Goal: Task Accomplishment & Management: Manage account settings

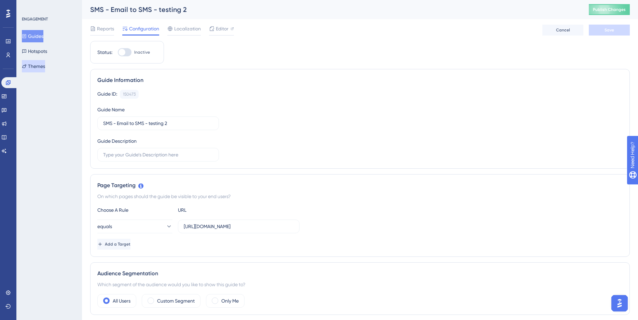
click at [37, 68] on button "Themes" at bounding box center [33, 66] width 23 height 12
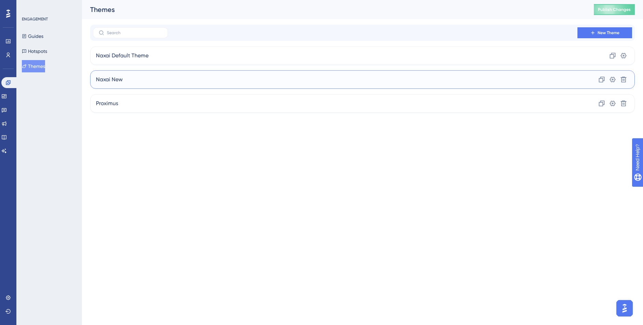
click at [161, 86] on div "Naxai New Clone Settings Delete" at bounding box center [362, 79] width 545 height 18
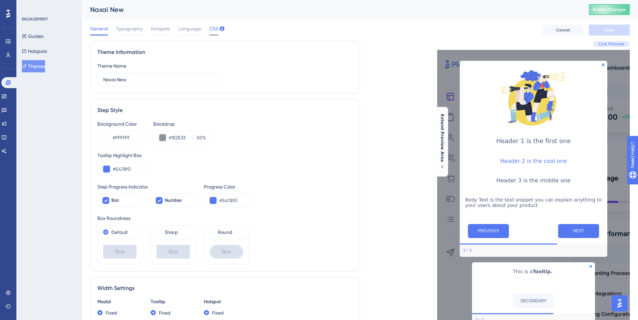
click at [210, 25] on span "CSS" at bounding box center [213, 29] width 9 height 8
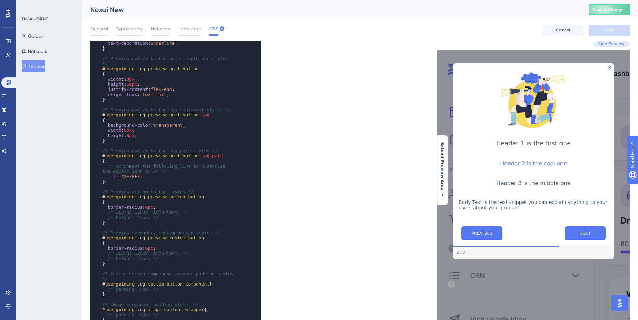
scroll to position [688, 0]
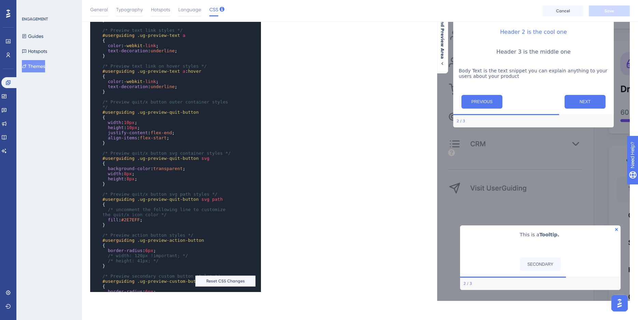
click at [137, 222] on span "#2E7EFF" at bounding box center [130, 219] width 19 height 5
type textarea "2E7EFF"
click at [137, 222] on span "#2E7EFF" at bounding box center [130, 219] width 19 height 5
type textarea "2E7EFF"
drag, startPoint x: 126, startPoint y: 225, endPoint x: 142, endPoint y: 226, distance: 16.1
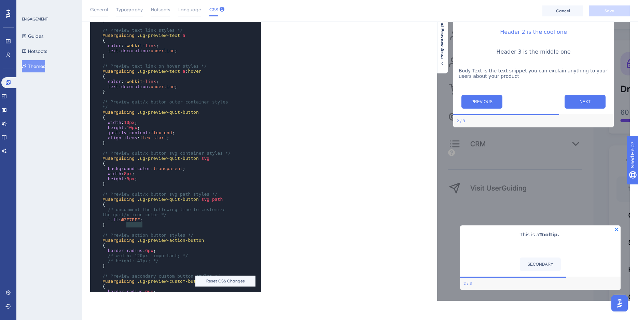
click at [140, 222] on span "#2E7EFF" at bounding box center [130, 219] width 19 height 5
click at [127, 222] on span "#FFFFFF" at bounding box center [133, 219] width 19 height 5
click at [308, 237] on div "x ​ } ​ /* Hotspot content container styles */ #userguiding .ug-preview-hotspot…" at bounding box center [225, 101] width 270 height 382
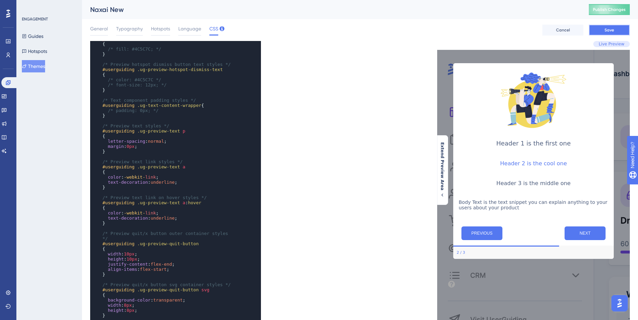
click at [609, 29] on span "Save" at bounding box center [609, 29] width 10 height 5
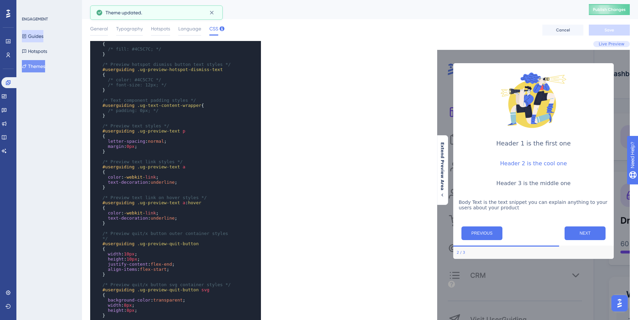
click at [38, 34] on button "Guides" at bounding box center [33, 36] width 22 height 12
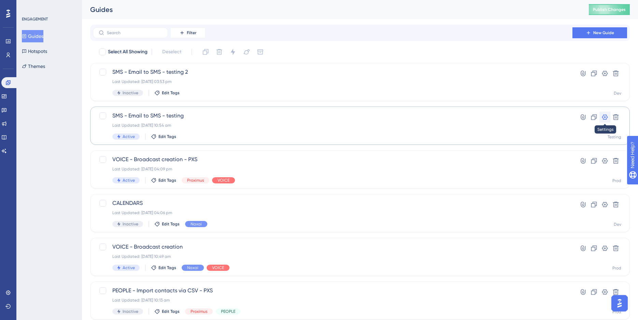
click at [605, 114] on icon at bounding box center [604, 117] width 7 height 7
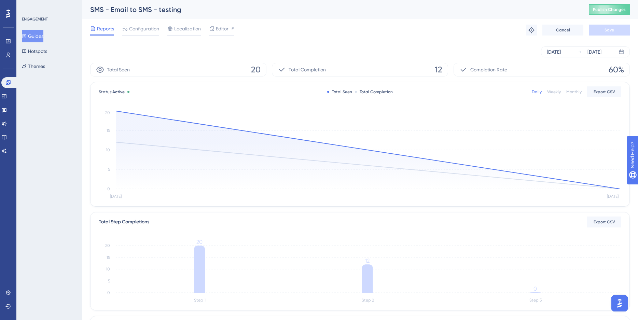
click at [40, 37] on button "Guides" at bounding box center [33, 36] width 22 height 12
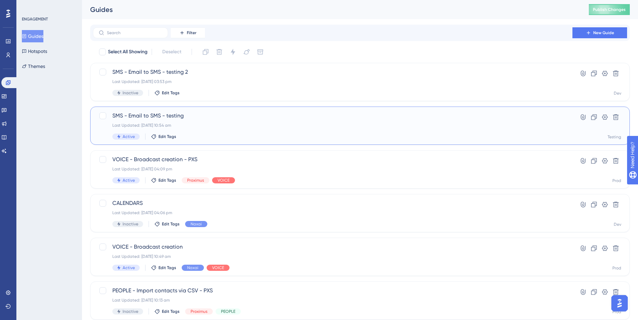
click at [194, 132] on div "SMS - Email to SMS - testing Last Updated: 22 Aug 2025 10:54 am Active Edit Tags" at bounding box center [332, 126] width 440 height 28
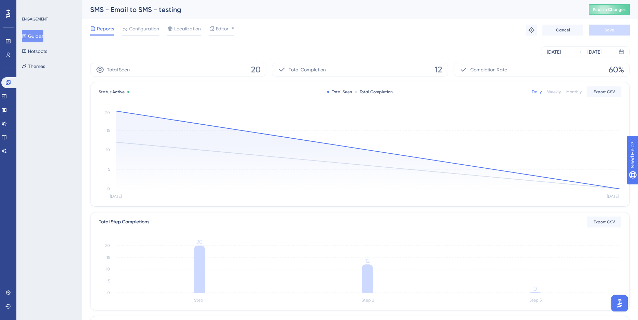
click at [42, 38] on button "Guides" at bounding box center [33, 36] width 22 height 12
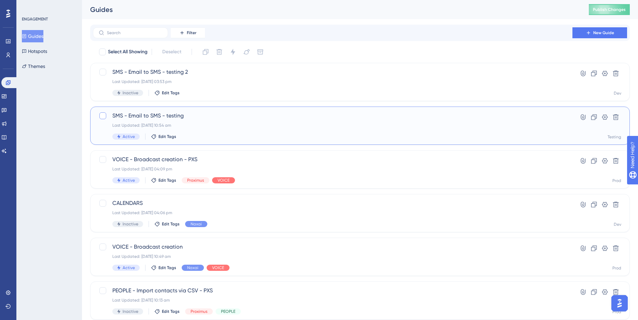
click at [103, 115] on div at bounding box center [102, 115] width 7 height 7
click at [234, 53] on icon at bounding box center [232, 52] width 4 height 6
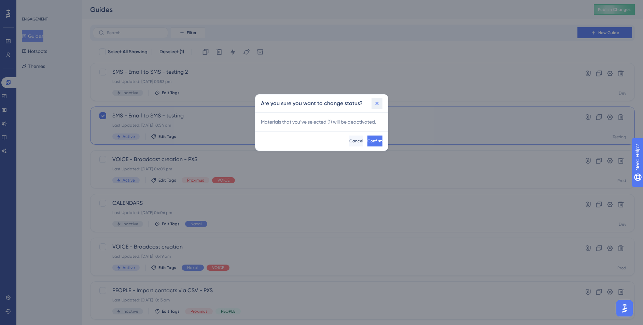
click at [378, 98] on button at bounding box center [376, 103] width 11 height 11
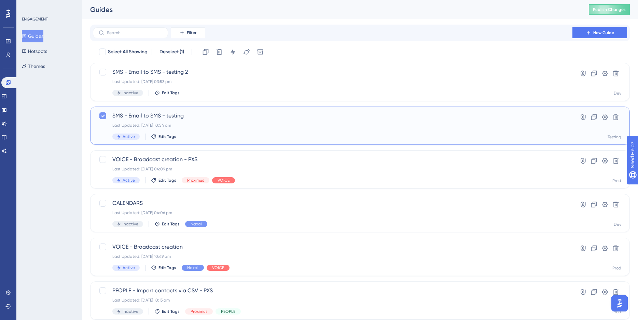
click at [100, 114] on div at bounding box center [102, 115] width 7 height 7
checkbox input "false"
click at [206, 125] on div "Last Updated: 22 Aug 2025 10:54 am" at bounding box center [332, 125] width 440 height 5
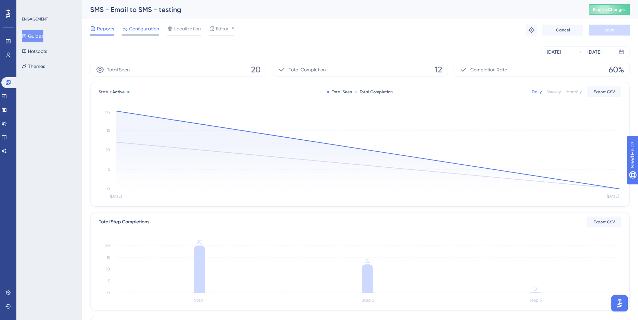
click at [146, 27] on span "Configuration" at bounding box center [144, 29] width 30 height 8
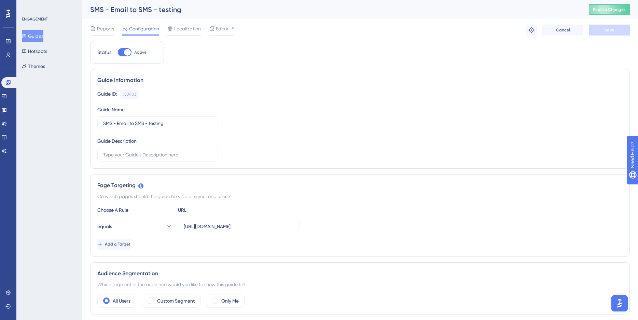
click at [129, 50] on div at bounding box center [127, 52] width 7 height 7
click at [118, 52] on input "Active" at bounding box center [117, 52] width 0 height 0
checkbox input "false"
click at [39, 54] on button "Hotspots" at bounding box center [34, 51] width 25 height 12
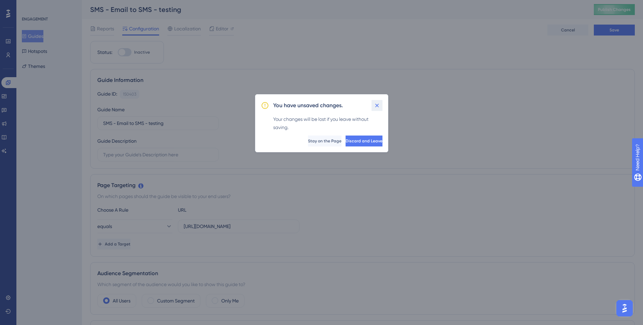
click at [378, 107] on icon at bounding box center [377, 105] width 7 height 7
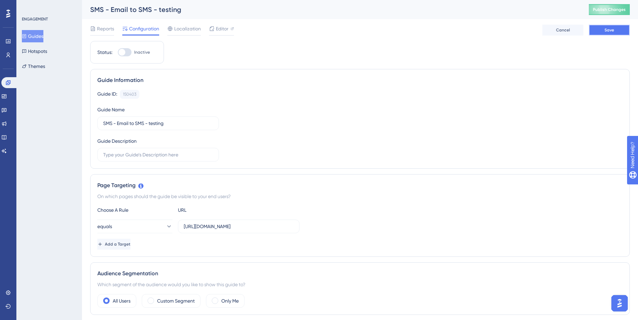
click at [617, 31] on button "Save" at bounding box center [609, 30] width 41 height 11
click at [212, 11] on icon at bounding box center [212, 13] width 4 height 4
click at [42, 52] on button "Hotspots" at bounding box center [34, 51] width 25 height 12
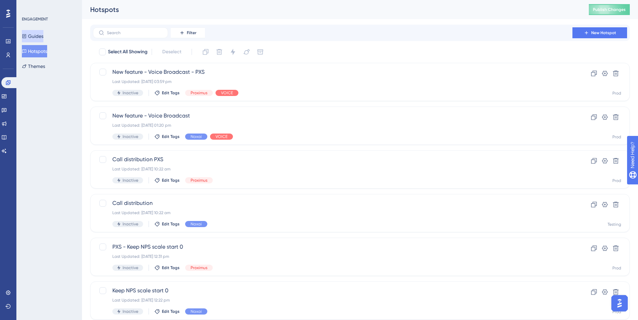
click at [43, 40] on button "Guides" at bounding box center [33, 36] width 22 height 12
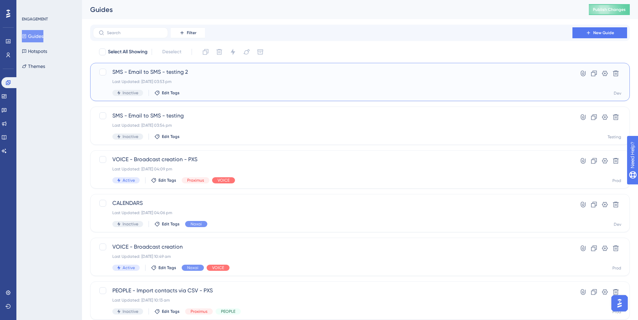
click at [208, 82] on div "Last Updated: 22 Aug 2025 03:53 pm" at bounding box center [332, 81] width 440 height 5
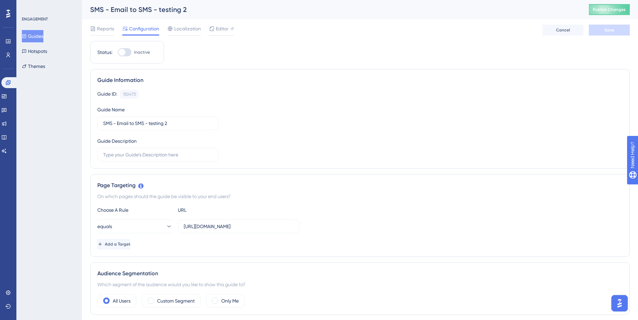
click at [123, 49] on div at bounding box center [121, 52] width 7 height 7
click at [118, 52] on input "Inactive" at bounding box center [117, 52] width 0 height 0
checkbox input "true"
click at [616, 30] on button "Save" at bounding box center [609, 30] width 41 height 11
click at [616, 8] on span "Publish Changes" at bounding box center [609, 9] width 33 height 5
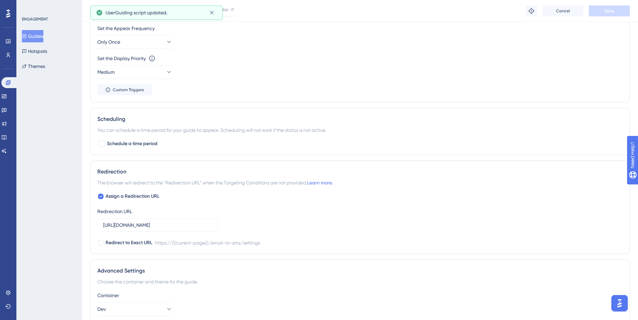
scroll to position [407, 0]
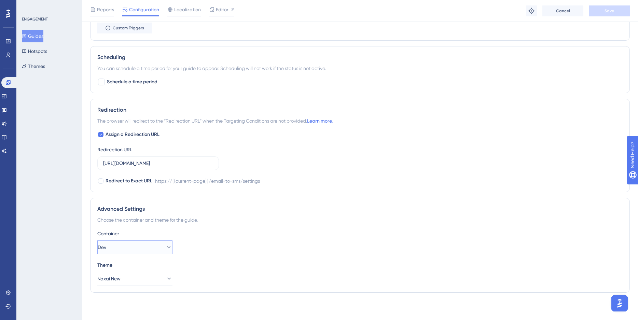
click at [165, 245] on icon at bounding box center [168, 247] width 7 height 7
click at [131, 284] on div "Testing Testing" at bounding box center [135, 282] width 66 height 14
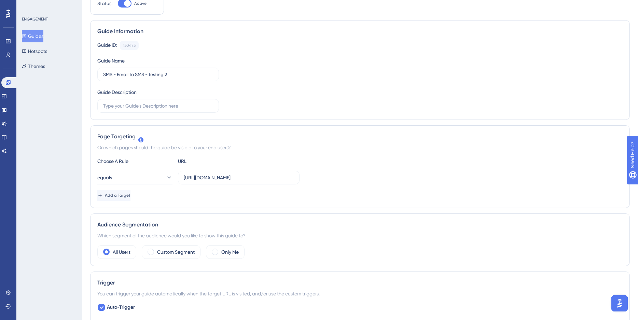
scroll to position [0, 0]
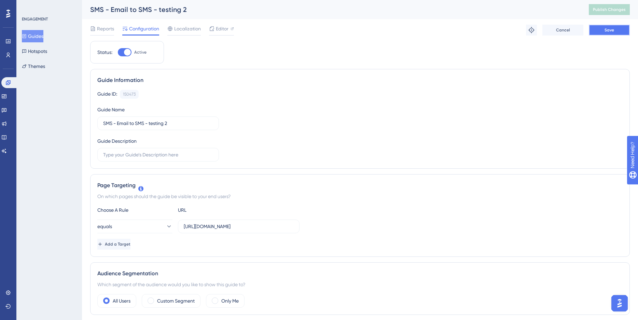
click at [611, 29] on span "Save" at bounding box center [609, 29] width 10 height 5
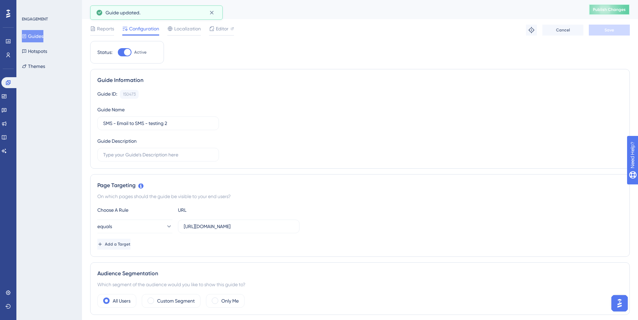
click at [626, 9] on span "Publish Changes" at bounding box center [609, 9] width 33 height 5
click at [216, 30] on span "Editor" at bounding box center [222, 29] width 13 height 8
click at [186, 25] on span "Localization" at bounding box center [187, 29] width 27 height 8
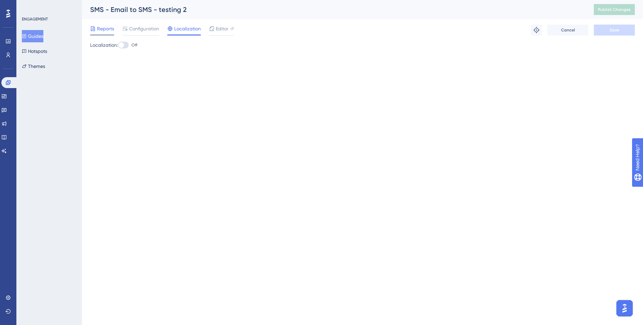
click at [105, 31] on span "Reports" at bounding box center [105, 29] width 17 height 8
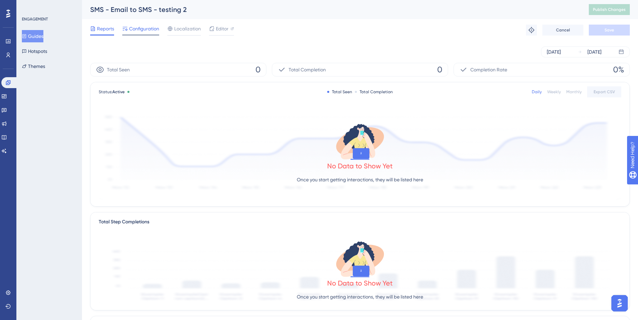
click at [134, 29] on span "Configuration" at bounding box center [144, 29] width 30 height 8
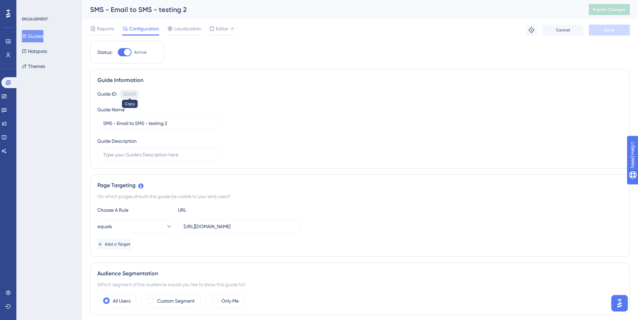
click at [129, 93] on div "150473" at bounding box center [129, 94] width 13 height 5
copy div "150473"
click at [129, 93] on div "150473" at bounding box center [129, 94] width 13 height 5
copy div "150473 Copied!"
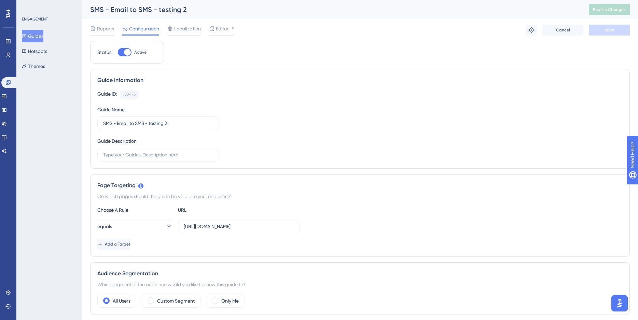
click at [155, 106] on div "Guide Name SMS - Email to SMS - testing 2" at bounding box center [158, 118] width 122 height 25
click at [130, 94] on div "150473" at bounding box center [129, 94] width 13 height 5
click at [222, 29] on span "Editor" at bounding box center [222, 29] width 13 height 8
click at [47, 51] on button "Hotspots" at bounding box center [34, 51] width 25 height 12
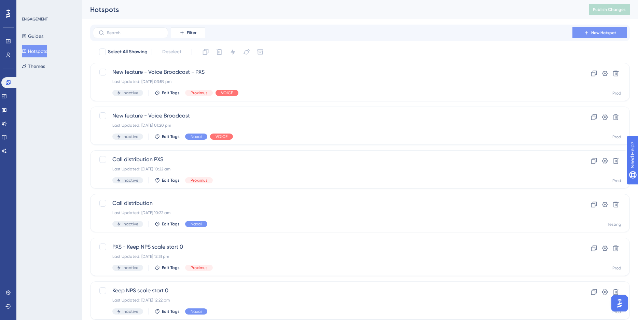
click at [588, 32] on icon at bounding box center [586, 32] width 5 height 5
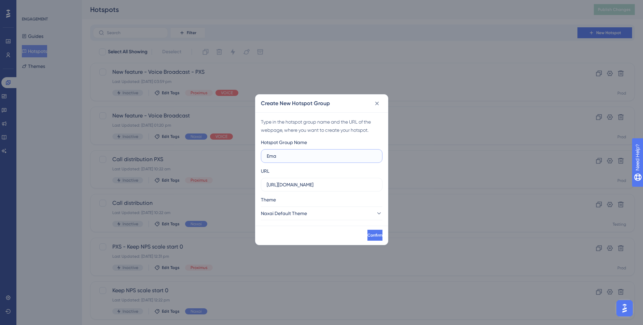
click at [301, 158] on input "Ema" at bounding box center [322, 156] width 110 height 8
click at [287, 162] on label "Ema" at bounding box center [322, 156] width 122 height 14
click at [287, 160] on input "Ema" at bounding box center [322, 156] width 110 height 8
click at [287, 162] on label "Ema" at bounding box center [322, 156] width 122 height 14
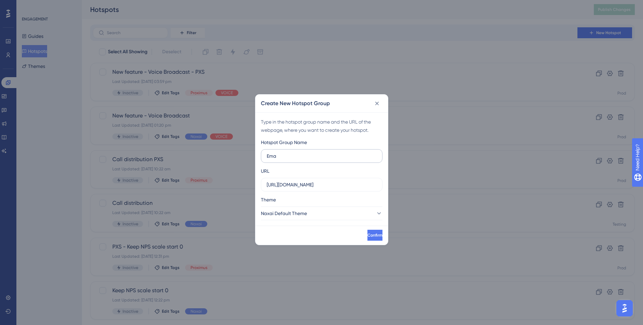
click at [287, 160] on input "Ema" at bounding box center [322, 156] width 110 height 8
click at [287, 162] on label "Ema" at bounding box center [322, 156] width 122 height 14
click at [287, 160] on input "Ema" at bounding box center [322, 156] width 110 height 8
click at [285, 158] on input "Ema" at bounding box center [322, 156] width 110 height 8
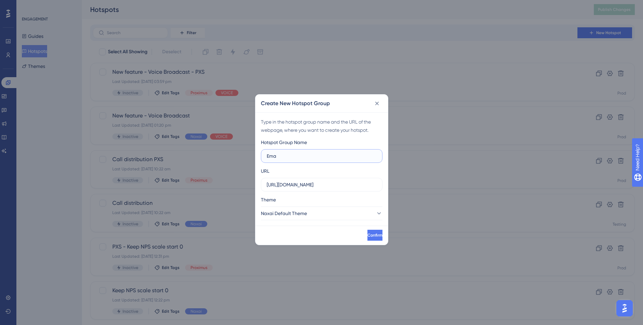
click at [285, 158] on input "Ema" at bounding box center [322, 156] width 110 height 8
type input "SMS - Email to SMS"
click at [332, 182] on input "https://app.naxai.com" at bounding box center [322, 185] width 110 height 8
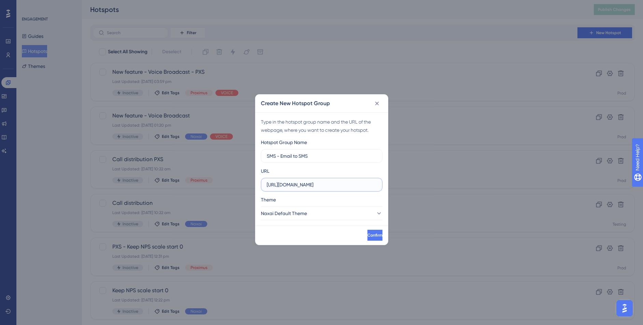
paste input "testing-naxai.com/email-to-sms/settings"
type input "https://app.testing-naxai.com/email-to-sms/settings"
click at [347, 215] on button "Naxai Default Theme" at bounding box center [322, 214] width 122 height 14
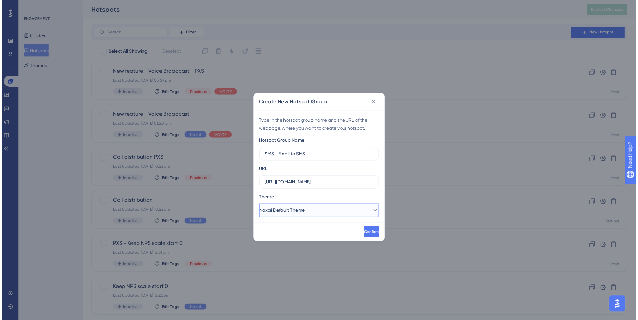
scroll to position [0, 0]
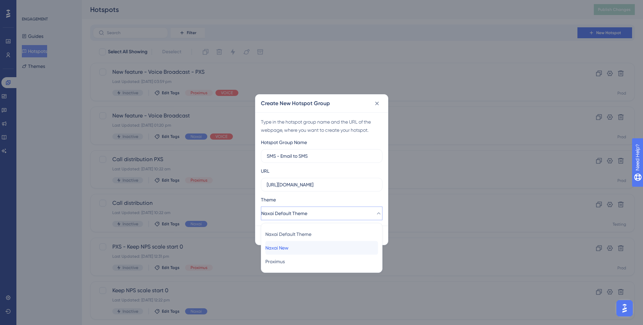
click at [306, 249] on div "Naxai New Naxai New" at bounding box center [321, 248] width 113 height 14
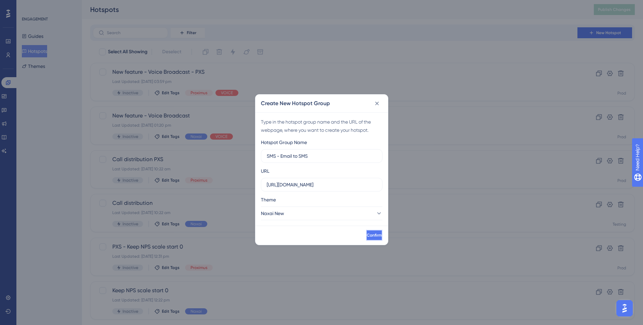
click at [366, 238] on button "Confirm" at bounding box center [374, 235] width 16 height 11
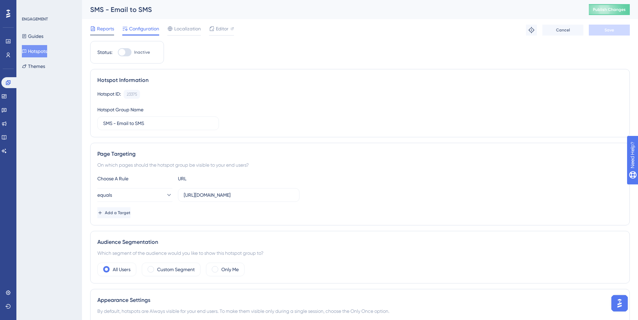
click at [109, 30] on span "Reports" at bounding box center [105, 29] width 17 height 8
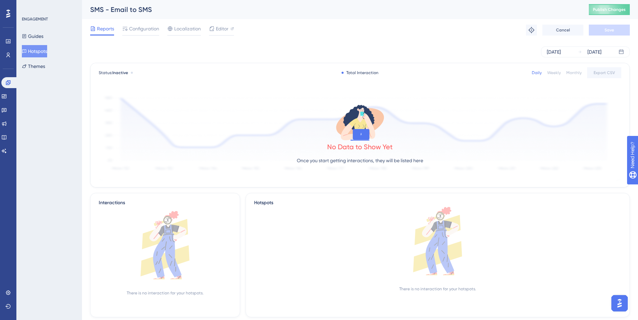
click at [40, 48] on button "Hotspots" at bounding box center [34, 51] width 25 height 12
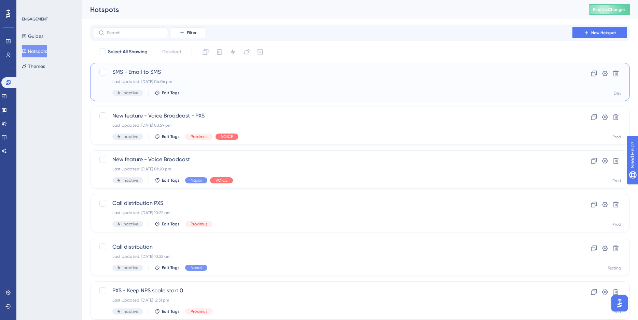
click at [201, 88] on div "SMS - Email to SMS Last Updated: 22 Aug 2025 04:06 pm Inactive Edit Tags" at bounding box center [332, 82] width 440 height 28
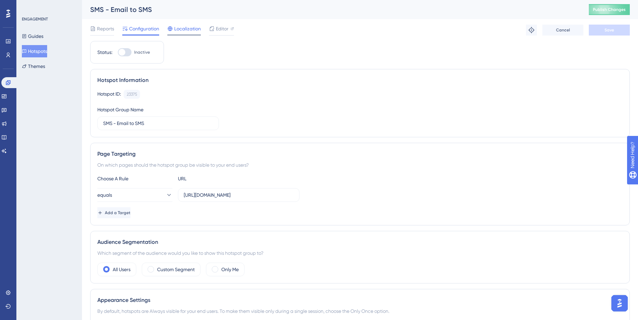
click at [188, 28] on span "Localization" at bounding box center [187, 29] width 27 height 8
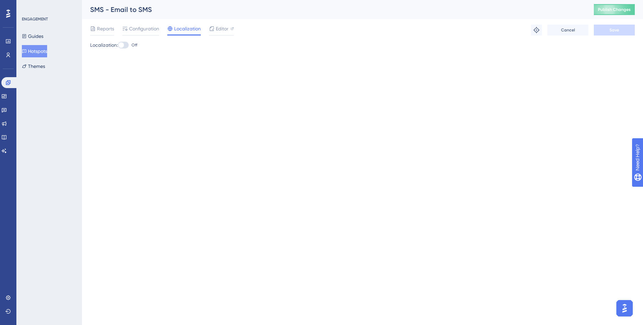
click at [127, 45] on div at bounding box center [123, 45] width 11 height 7
click at [118, 45] on input "Off" at bounding box center [117, 45] width 0 height 0
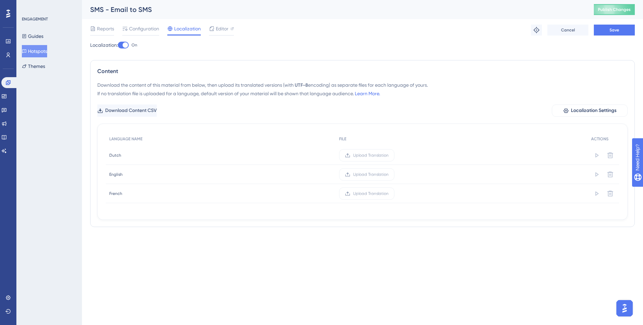
click at [127, 45] on div at bounding box center [125, 44] width 5 height 5
click at [118, 45] on input "On" at bounding box center [117, 45] width 0 height 0
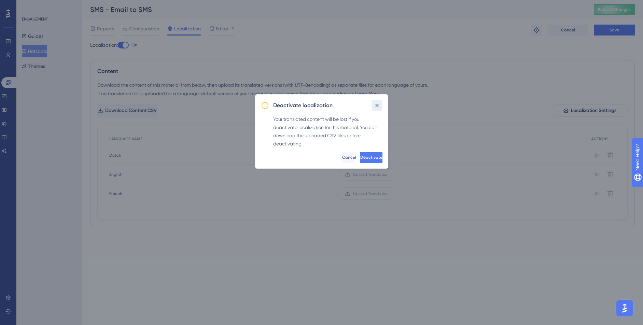
click at [374, 108] on icon at bounding box center [377, 105] width 7 height 7
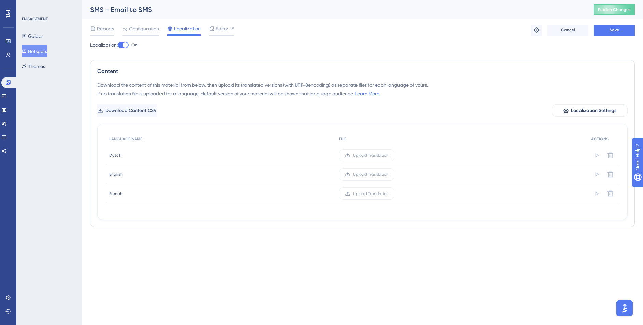
click at [131, 45] on label "On" at bounding box center [127, 45] width 19 height 8
click at [118, 45] on input "On" at bounding box center [117, 45] width 0 height 0
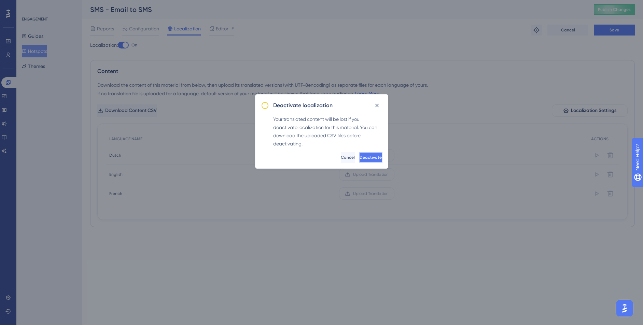
click at [369, 155] on span "Deactivate" at bounding box center [371, 157] width 22 height 5
checkbox input "false"
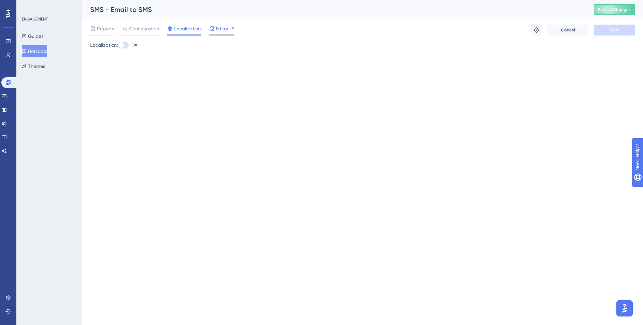
click at [227, 29] on span "Editor" at bounding box center [222, 29] width 13 height 8
click at [37, 64] on button "Themes" at bounding box center [33, 66] width 23 height 12
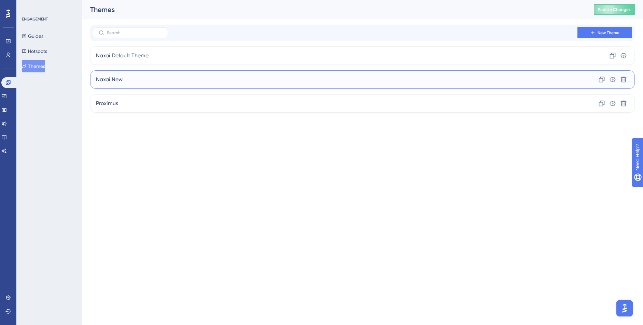
click at [132, 77] on div "Naxai New Clone Settings Delete" at bounding box center [362, 79] width 545 height 18
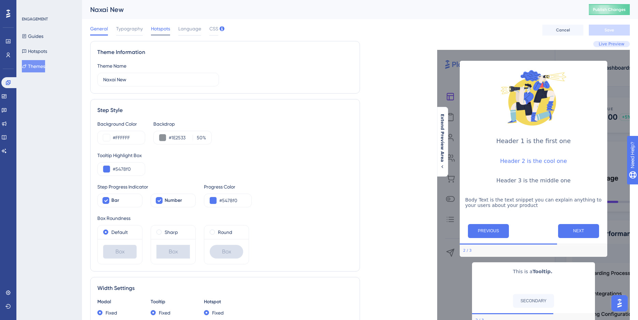
click at [164, 25] on span "Hotspots" at bounding box center [160, 29] width 19 height 8
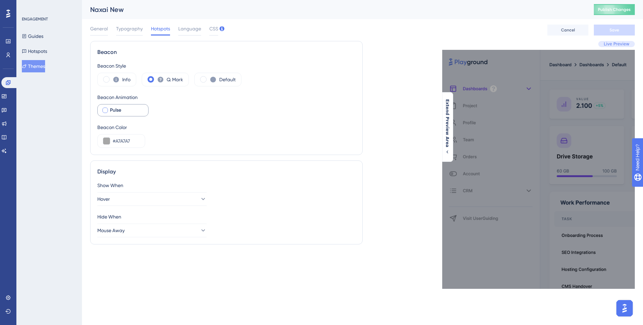
click at [108, 110] on div at bounding box center [105, 110] width 7 height 7
click at [103, 110] on div at bounding box center [104, 110] width 5 height 5
checkbox input "false"
click at [609, 10] on button "Publish Changes" at bounding box center [614, 9] width 41 height 11
click at [44, 49] on button "Hotspots" at bounding box center [34, 51] width 25 height 12
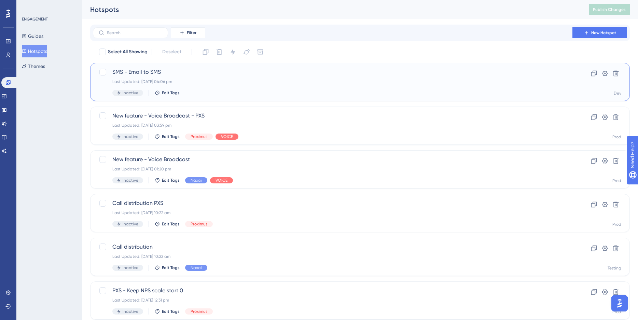
click at [216, 78] on div "SMS - Email to SMS Last Updated: 22 Aug 2025 04:06 pm Inactive Edit Tags" at bounding box center [332, 82] width 440 height 28
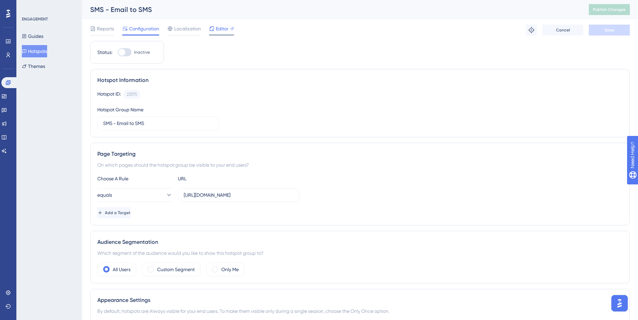
click at [222, 29] on span "Editor" at bounding box center [222, 29] width 13 height 8
click at [45, 61] on button "Themes" at bounding box center [33, 66] width 23 height 12
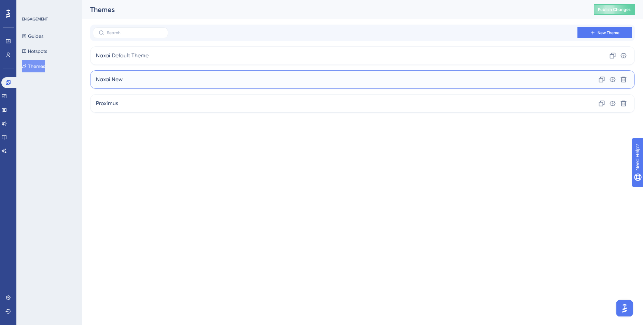
click at [126, 84] on div "Naxai New Clone Settings Delete" at bounding box center [362, 79] width 545 height 18
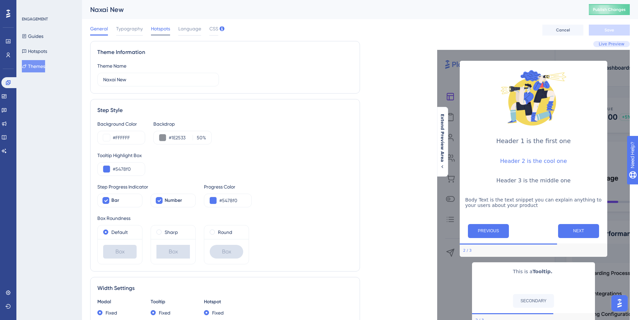
click at [157, 31] on span "Hotspots" at bounding box center [160, 29] width 19 height 8
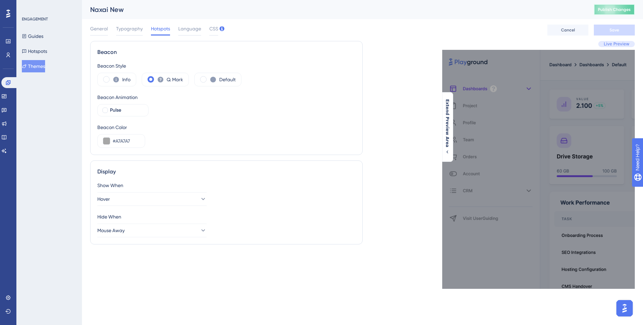
click at [627, 8] on span "Publish Changes" at bounding box center [614, 9] width 33 height 5
click at [40, 39] on button "Guides" at bounding box center [33, 36] width 22 height 12
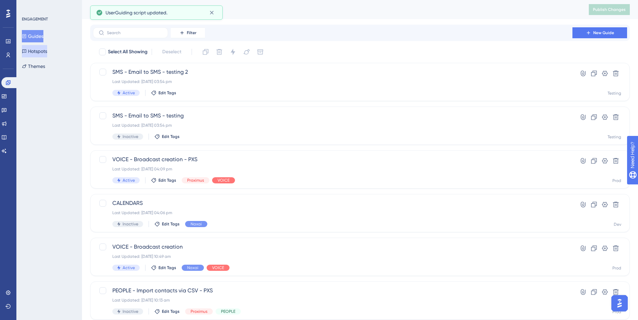
click at [38, 48] on button "Hotspots" at bounding box center [34, 51] width 25 height 12
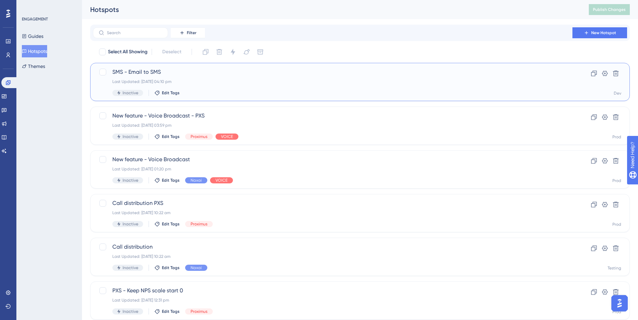
click at [226, 76] on div "SMS - Email to SMS Last Updated: 22 Aug 2025 04:10 pm Inactive Edit Tags" at bounding box center [332, 82] width 440 height 28
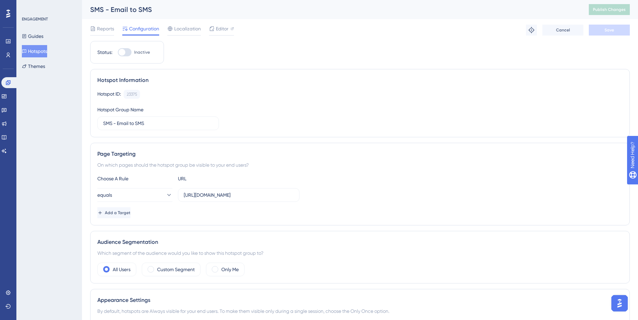
scroll to position [205, 0]
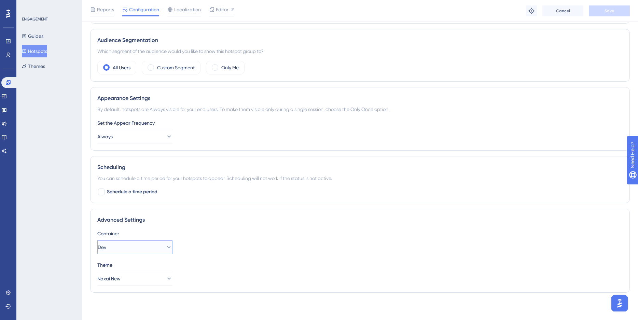
click at [154, 248] on button "Dev" at bounding box center [134, 247] width 75 height 14
click at [123, 282] on div "Testing Testing" at bounding box center [135, 282] width 66 height 14
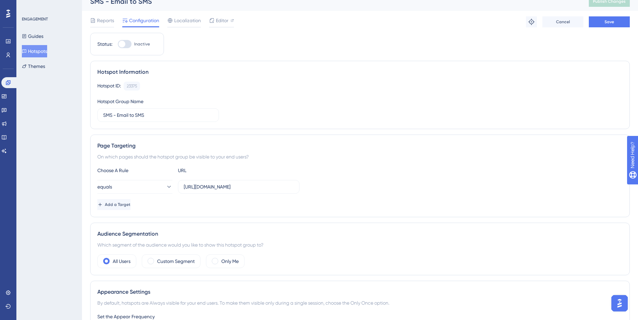
scroll to position [0, 0]
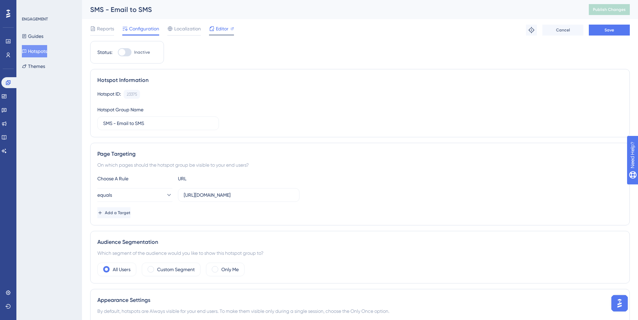
click at [220, 28] on span "Editor" at bounding box center [222, 29] width 13 height 8
click at [42, 38] on button "Guides" at bounding box center [33, 36] width 22 height 12
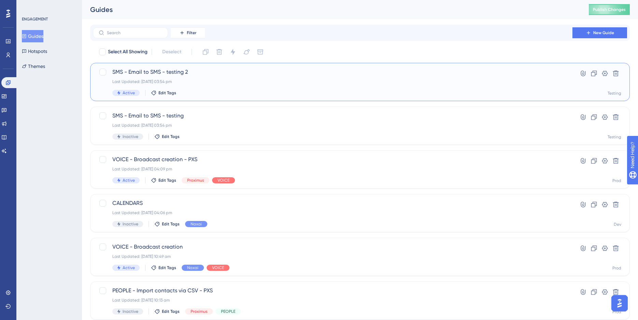
click at [190, 85] on div "SMS - Email to SMS - testing 2 Last Updated: 22 Aug 2025 03:54 pm Active Edit T…" at bounding box center [332, 82] width 440 height 28
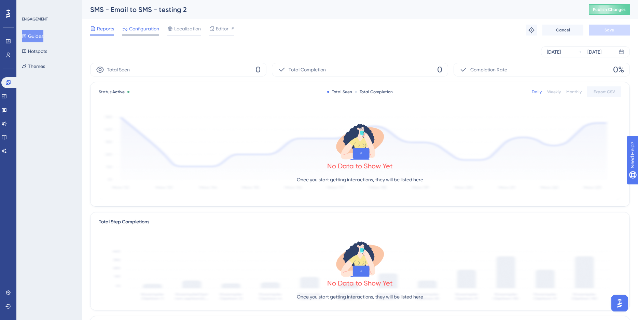
click at [139, 30] on span "Configuration" at bounding box center [144, 29] width 30 height 8
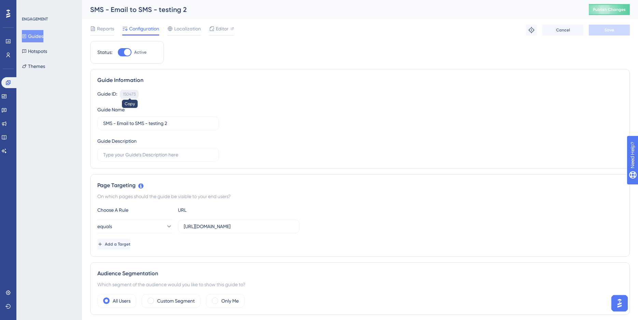
click at [130, 94] on div "150473" at bounding box center [129, 94] width 13 height 5
click at [131, 95] on div "150473" at bounding box center [129, 94] width 13 height 5
copy div "150473"
click at [38, 51] on button "Hotspots" at bounding box center [34, 51] width 25 height 12
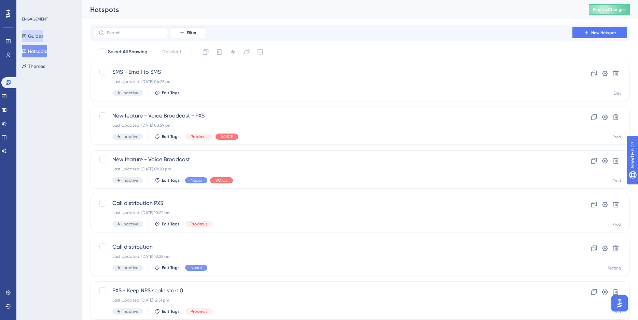
click at [43, 34] on button "Guides" at bounding box center [33, 36] width 22 height 12
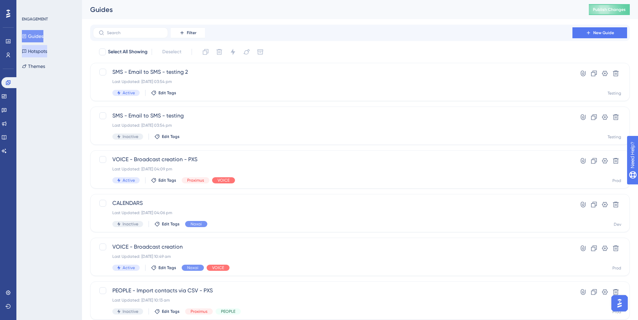
click at [43, 54] on button "Hotspots" at bounding box center [34, 51] width 25 height 12
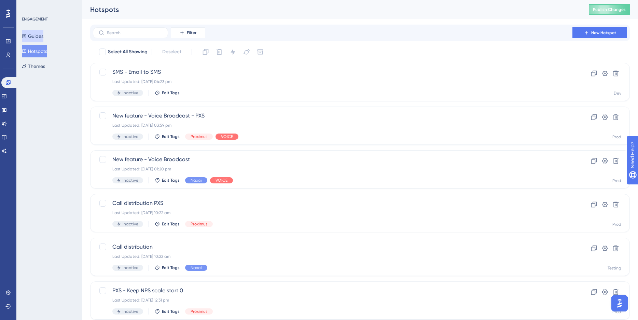
click at [42, 35] on button "Guides" at bounding box center [33, 36] width 22 height 12
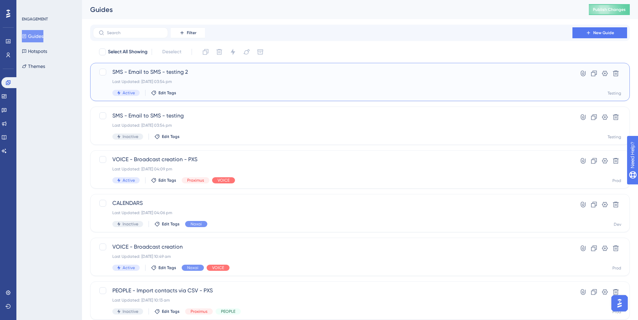
click at [182, 72] on span "SMS - Email to SMS - testing 2" at bounding box center [332, 72] width 440 height 8
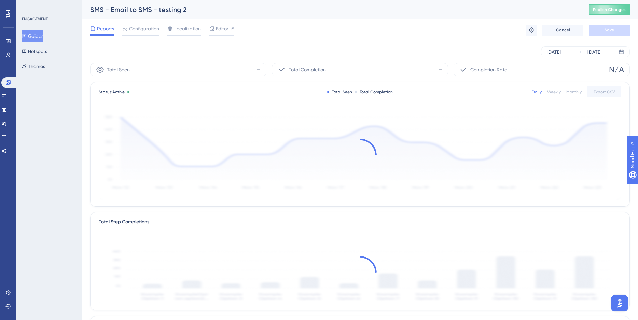
click at [180, 13] on div "SMS - Email to SMS - testing 2" at bounding box center [330, 10] width 481 height 10
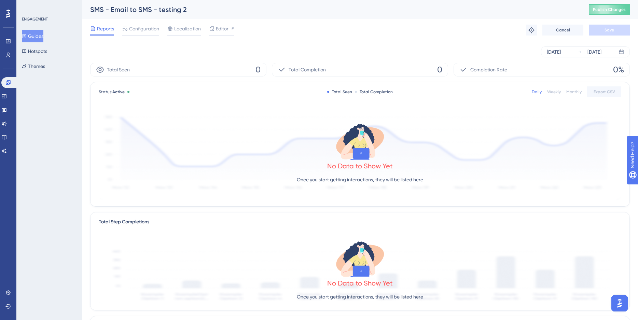
click at [181, 9] on div "SMS - Email to SMS - testing 2" at bounding box center [330, 10] width 481 height 10
drag, startPoint x: 180, startPoint y: 9, endPoint x: 204, endPoint y: 12, distance: 23.8
click at [204, 12] on div "SMS - Email to SMS - testing 2" at bounding box center [330, 10] width 481 height 10
drag, startPoint x: 200, startPoint y: 12, endPoint x: 193, endPoint y: 11, distance: 7.2
click at [200, 12] on div "SMS - Email to SMS - testing 2" at bounding box center [330, 10] width 481 height 10
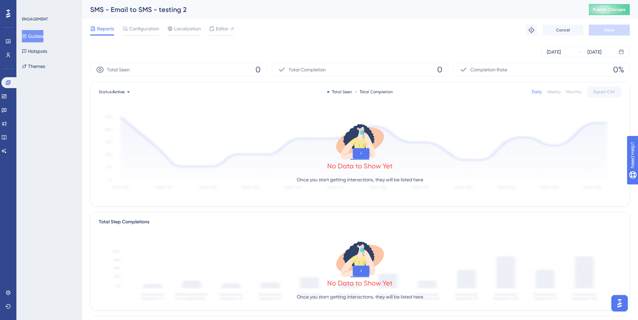
click at [185, 11] on div "SMS - Email to SMS - testing 2" at bounding box center [330, 10] width 481 height 10
click at [183, 10] on div "SMS - Email to SMS - testing 2" at bounding box center [330, 10] width 481 height 10
click at [172, 8] on div "SMS - Email to SMS - testing 2" at bounding box center [330, 10] width 481 height 10
click at [142, 31] on span "Configuration" at bounding box center [144, 29] width 30 height 8
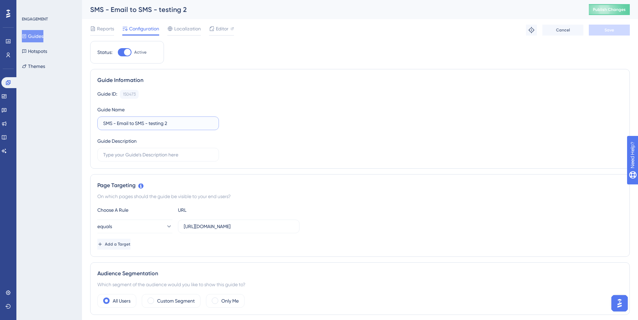
drag, startPoint x: 167, startPoint y: 123, endPoint x: 177, endPoint y: 126, distance: 10.3
click at [177, 126] on input "SMS - Email to SMS - testing 2" at bounding box center [158, 124] width 110 height 8
drag, startPoint x: 147, startPoint y: 123, endPoint x: 177, endPoint y: 129, distance: 30.1
click at [177, 129] on label "SMS - Email to SMS - testing X" at bounding box center [158, 123] width 122 height 14
click at [177, 127] on input "SMS - Email to SMS - testing X" at bounding box center [158, 124] width 110 height 8
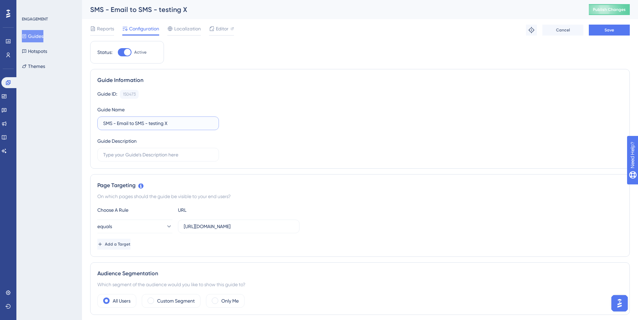
drag, startPoint x: 167, startPoint y: 121, endPoint x: 147, endPoint y: 122, distance: 20.2
click at [147, 122] on input "SMS - Email to SMS - testing X" at bounding box center [158, 124] width 110 height 8
type input "SMS - Email to SMS - testing X"
click at [614, 32] on button "Save" at bounding box center [609, 30] width 41 height 11
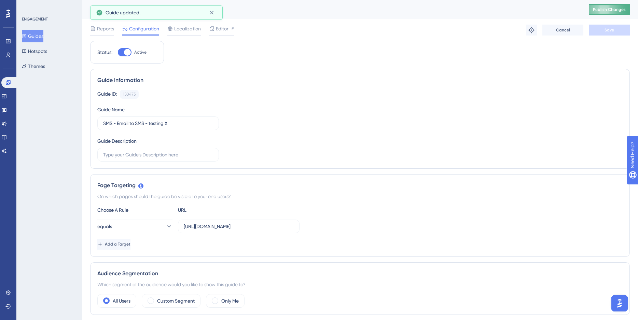
click at [614, 12] on span "Publish Changes" at bounding box center [609, 9] width 33 height 5
click at [47, 49] on button "Hotspots" at bounding box center [34, 51] width 25 height 12
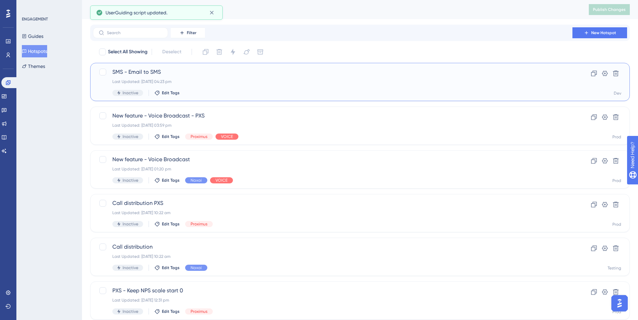
click at [159, 72] on span "SMS - Email to SMS" at bounding box center [332, 72] width 440 height 8
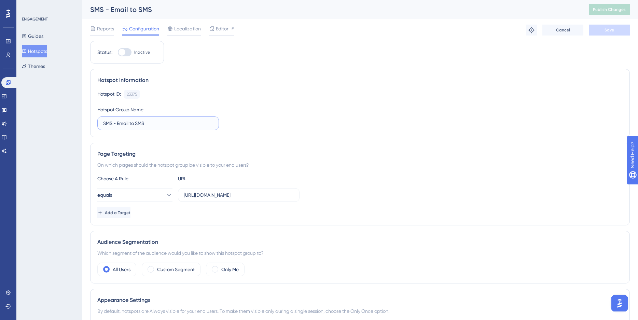
click at [149, 122] on input "SMS - Email to SMS" at bounding box center [158, 124] width 110 height 8
paste input "- testing X"
click at [145, 124] on input "SMS - Email to SMS- testing X" at bounding box center [158, 124] width 110 height 8
type input "SMS - Email to SMS - testing X"
click at [616, 28] on button "Save" at bounding box center [609, 30] width 41 height 11
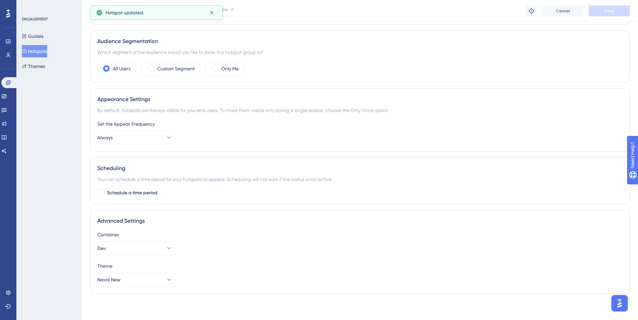
scroll to position [205, 0]
click at [132, 249] on button "Dev" at bounding box center [134, 247] width 75 height 14
click at [117, 279] on span "Testing" at bounding box center [110, 282] width 16 height 8
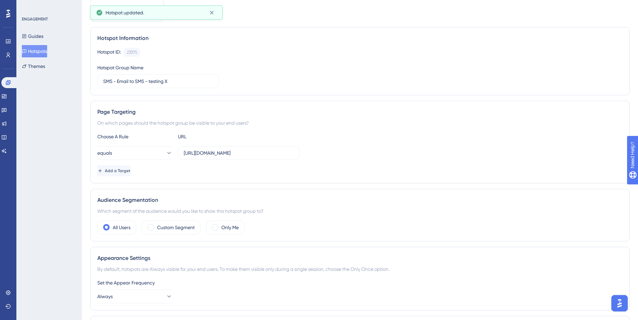
scroll to position [0, 0]
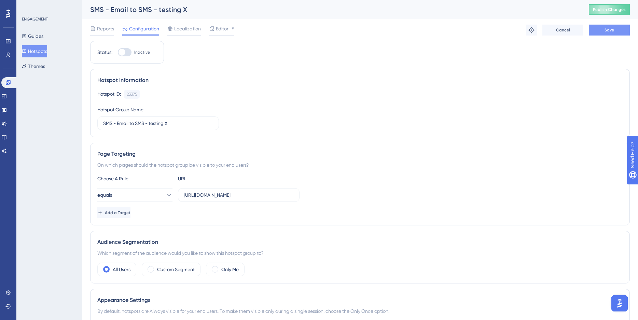
click at [616, 30] on button "Save" at bounding box center [609, 30] width 41 height 11
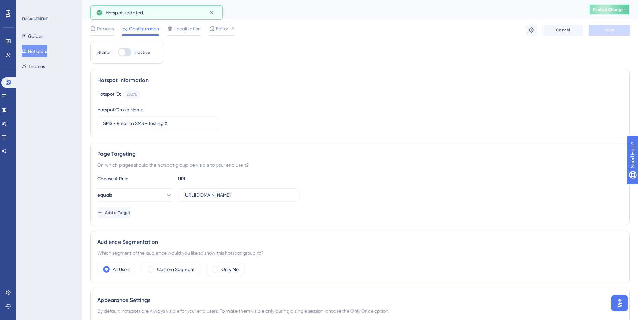
click at [625, 5] on button "Publish Changes" at bounding box center [609, 9] width 41 height 11
click at [125, 51] on div at bounding box center [121, 52] width 7 height 7
click at [118, 52] on input "Inactive" at bounding box center [117, 52] width 0 height 0
checkbox input "true"
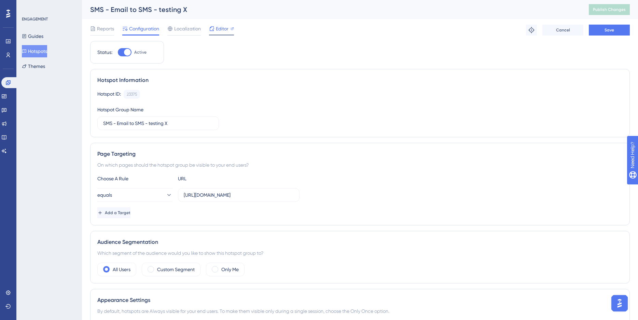
click at [223, 28] on span "Editor" at bounding box center [222, 29] width 13 height 8
click at [164, 126] on input "SMS - Email to SMS - testing X" at bounding box center [158, 124] width 110 height 8
click at [602, 29] on button "Save" at bounding box center [609, 30] width 41 height 11
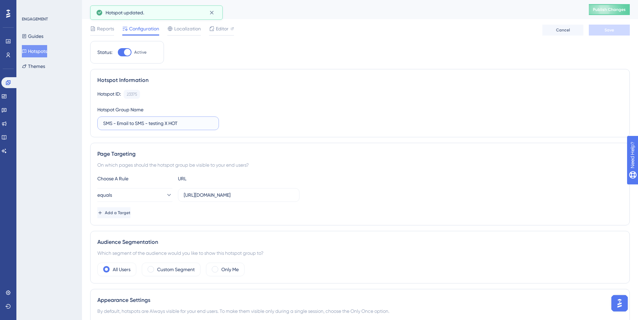
click at [170, 127] on input "SMS - Email to SMS - testing X HOT" at bounding box center [158, 124] width 110 height 8
click at [169, 123] on input "SMS - Email to SMS - testing X HOT" at bounding box center [158, 124] width 110 height 8
type input "SMS - Email to SMS - testing HOT"
click at [623, 32] on button "Save" at bounding box center [609, 30] width 41 height 11
click at [43, 38] on button "Guides" at bounding box center [33, 36] width 22 height 12
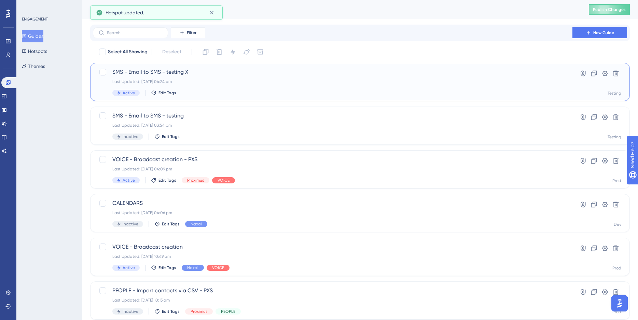
click at [200, 79] on div "Last Updated: 22 Aug 2025 04:24 pm" at bounding box center [332, 81] width 440 height 5
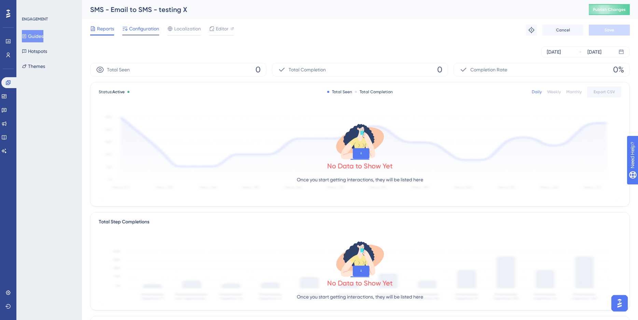
click at [144, 31] on span "Configuration" at bounding box center [144, 29] width 30 height 8
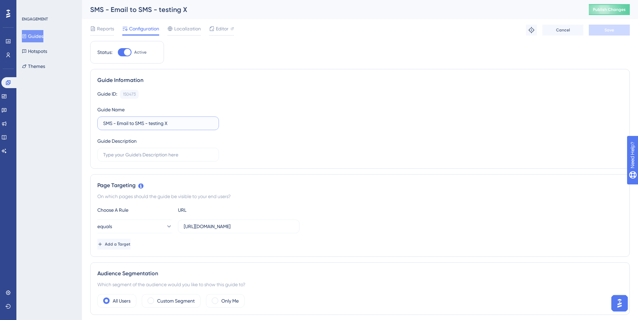
drag, startPoint x: 167, startPoint y: 123, endPoint x: 178, endPoint y: 123, distance: 10.6
click at [178, 123] on input "SMS - Email to SMS - testing X" at bounding box center [158, 124] width 110 height 8
drag, startPoint x: 174, startPoint y: 123, endPoint x: 191, endPoint y: 125, distance: 16.5
click at [191, 125] on input "SMS - Email to SMS - testing guide 2" at bounding box center [158, 124] width 110 height 8
type input "SMS - Email to SMS - testing guide 2"
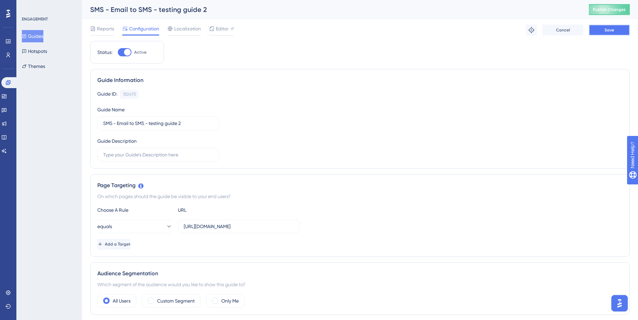
click at [621, 33] on button "Save" at bounding box center [609, 30] width 41 height 11
click at [35, 38] on button "Guides" at bounding box center [33, 36] width 22 height 12
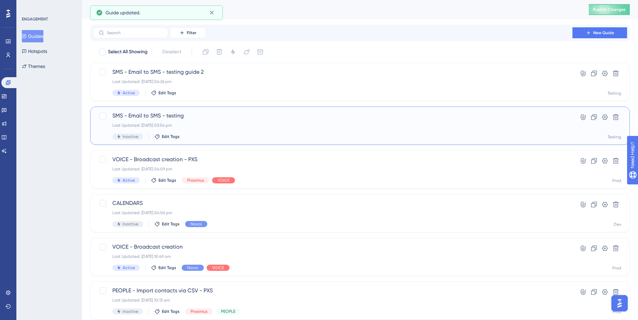
click at [196, 128] on div "SMS - Email to SMS - testing Last Updated: 22 Aug 2025 03:54 pm Inactive Edit T…" at bounding box center [332, 126] width 440 height 28
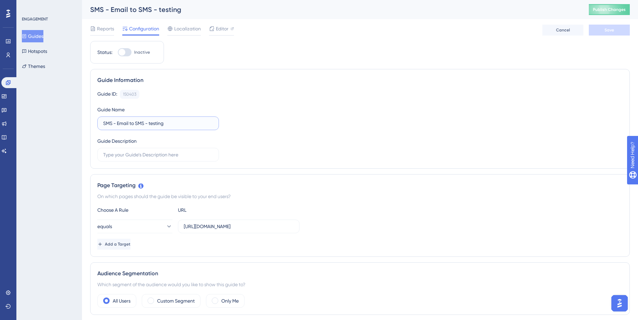
drag, startPoint x: 150, startPoint y: 123, endPoint x: 197, endPoint y: 129, distance: 47.6
click at [197, 129] on label "SMS - Email to SMS - testing" at bounding box center [158, 123] width 122 height 14
paste input "testing guide 2"
click at [149, 123] on input "SMS - Email to SMS -testing guide 2" at bounding box center [158, 124] width 110 height 8
click at [185, 123] on input "SMS - Email to SMS - testing guide 2" at bounding box center [158, 124] width 110 height 8
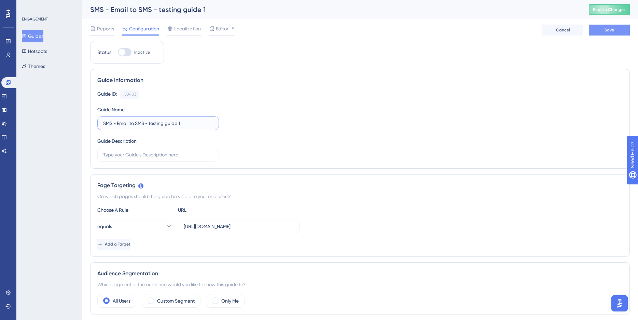
type input "SMS - Email to SMS - testing guide 1"
click at [613, 26] on button "Save" at bounding box center [609, 30] width 41 height 11
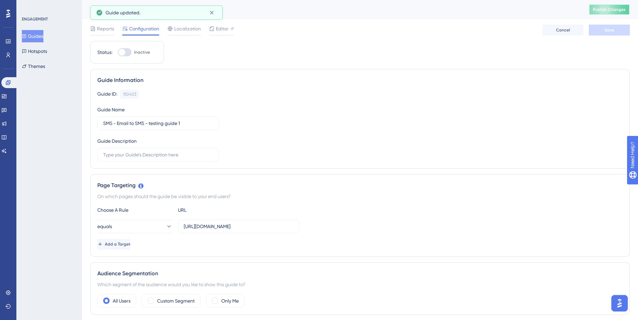
click at [613, 9] on span "Publish Changes" at bounding box center [609, 9] width 33 height 5
click at [39, 54] on button "Hotspots" at bounding box center [34, 51] width 25 height 12
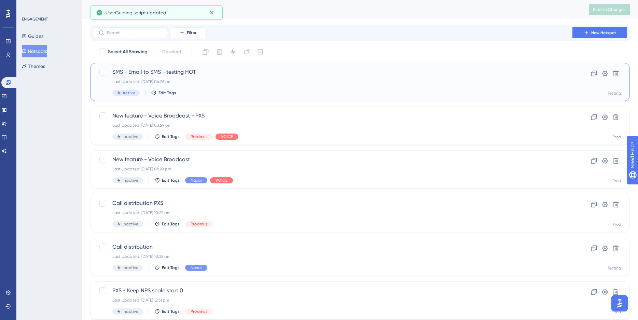
click at [221, 86] on div "SMS - Email to SMS - testing HOT Last Updated: 22 Aug 2025 04:26 pm Active Edit…" at bounding box center [332, 82] width 440 height 28
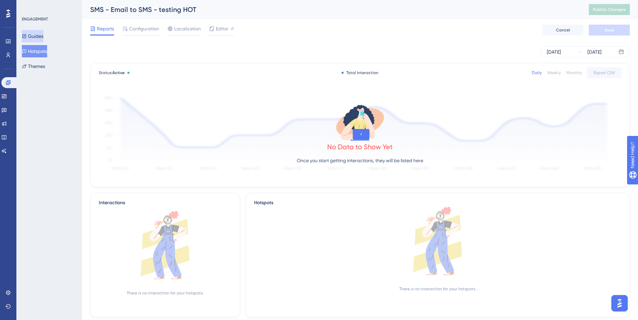
click at [43, 33] on button "Guides" at bounding box center [33, 36] width 22 height 12
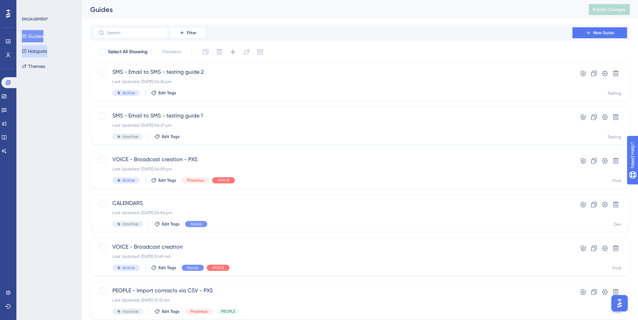
click at [44, 55] on button "Hotspots" at bounding box center [34, 51] width 25 height 12
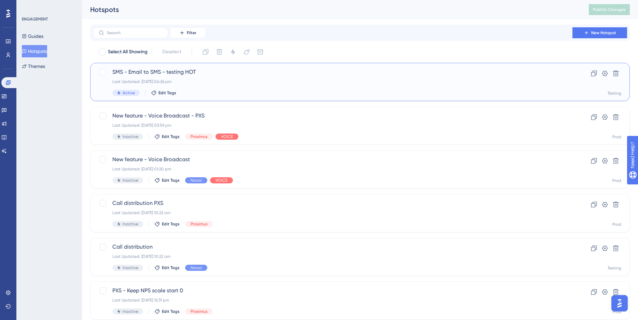
click at [187, 73] on span "SMS - Email to SMS - testing HOT" at bounding box center [332, 72] width 440 height 8
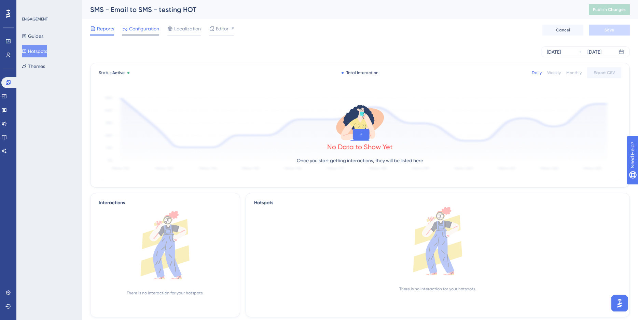
click at [138, 32] on span "Configuration" at bounding box center [144, 29] width 30 height 8
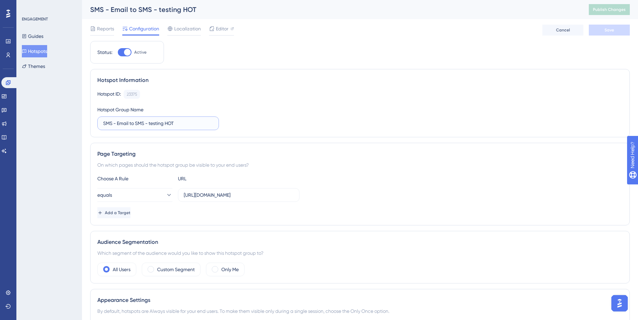
click at [170, 121] on input "SMS - Email to SMS - testing HOT" at bounding box center [158, 124] width 110 height 8
type input "SMS - Email to SMS - testing hot"
click at [610, 30] on span "Save" at bounding box center [609, 29] width 10 height 5
click at [612, 4] on button "Publish Changes" at bounding box center [609, 9] width 41 height 11
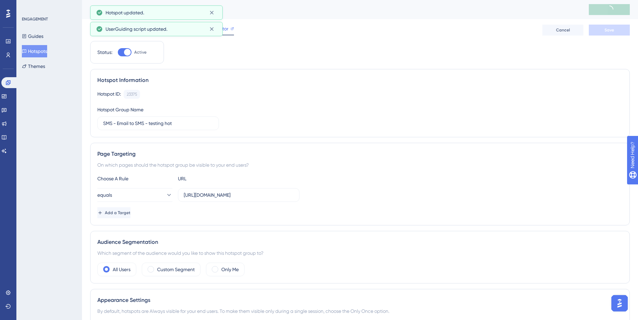
click at [227, 28] on span "Editor" at bounding box center [222, 29] width 13 height 8
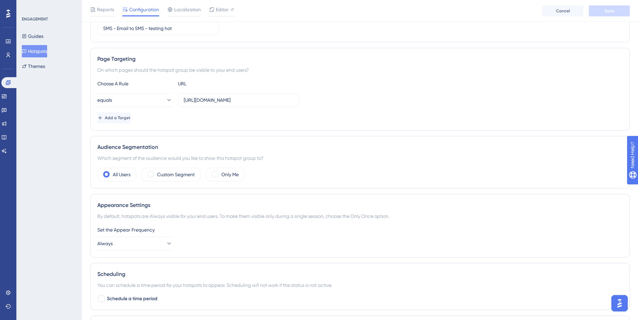
scroll to position [97, 0]
click at [291, 99] on input "https://app.testing-naxai.com/email-to-sms/settings" at bounding box center [239, 101] width 110 height 8
drag, startPoint x: 314, startPoint y: 104, endPoint x: 332, endPoint y: 104, distance: 18.1
click at [332, 104] on div "equals https://app.testing-naxai.com/email-to-sms/settings" at bounding box center [359, 101] width 525 height 14
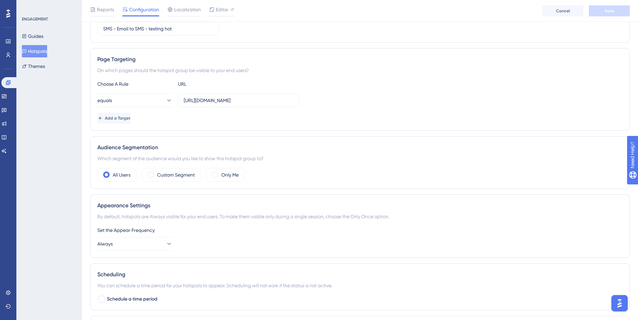
click at [337, 118] on div "Add a Target" at bounding box center [359, 118] width 525 height 11
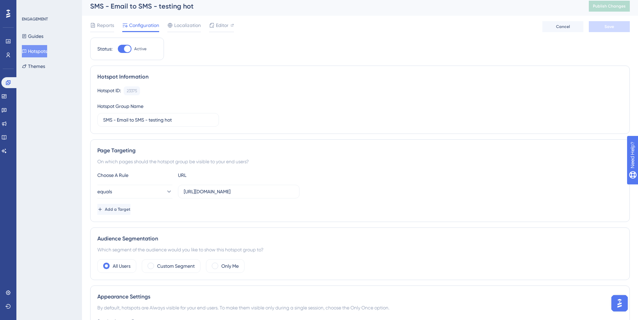
scroll to position [0, 0]
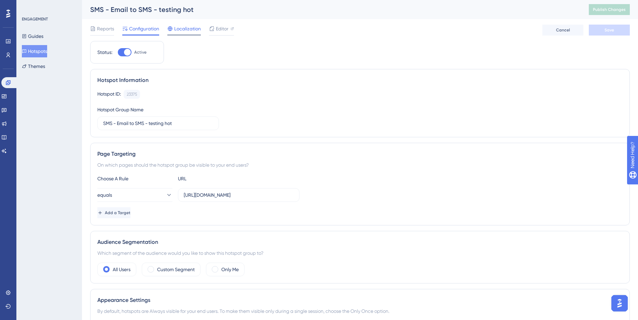
click at [191, 27] on span "Localization" at bounding box center [187, 29] width 27 height 8
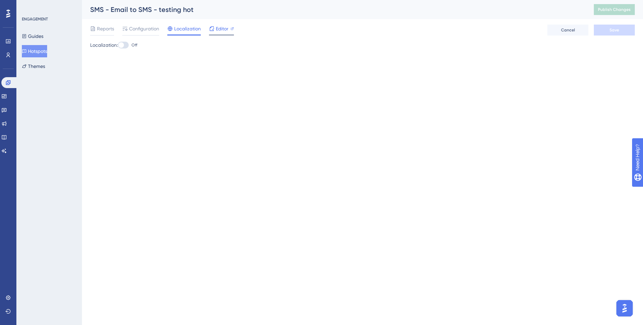
click at [227, 29] on span "Editor" at bounding box center [222, 29] width 13 height 8
click at [43, 39] on button "Guides" at bounding box center [33, 36] width 22 height 12
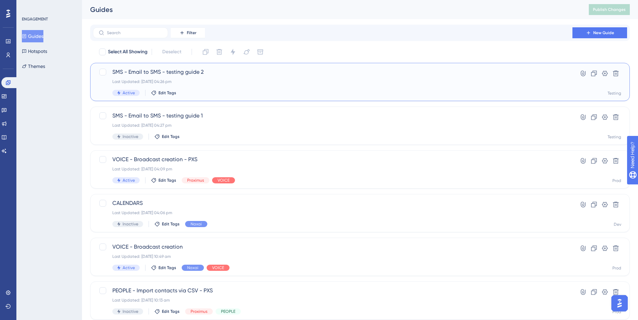
click at [228, 81] on div "Last Updated: 22 Aug 2025 04:26 pm" at bounding box center [332, 81] width 440 height 5
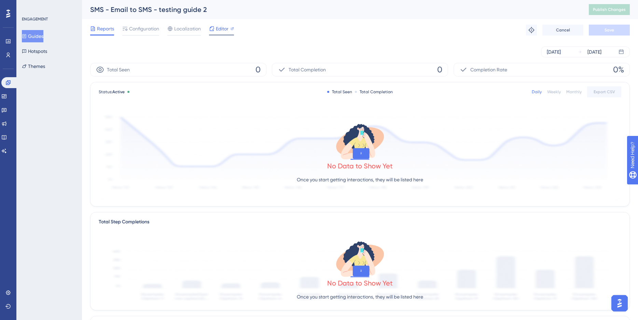
click at [220, 29] on span "Editor" at bounding box center [222, 29] width 13 height 8
click at [40, 36] on button "Guides" at bounding box center [33, 36] width 22 height 12
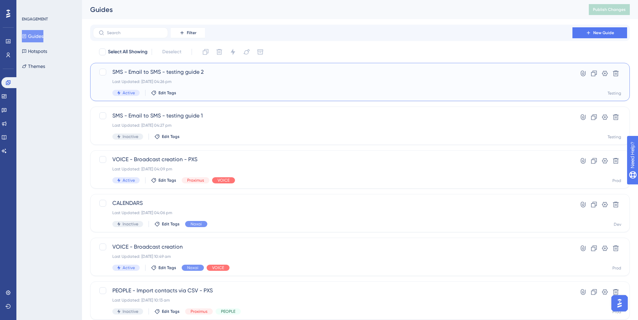
click at [216, 83] on div "Last Updated: 22 Aug 2025 04:26 pm" at bounding box center [332, 81] width 440 height 5
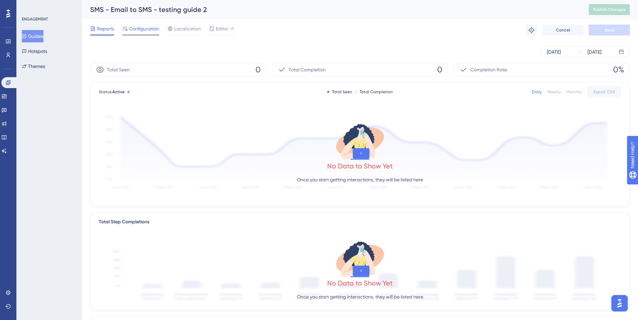
click at [141, 29] on span "Configuration" at bounding box center [144, 29] width 30 height 8
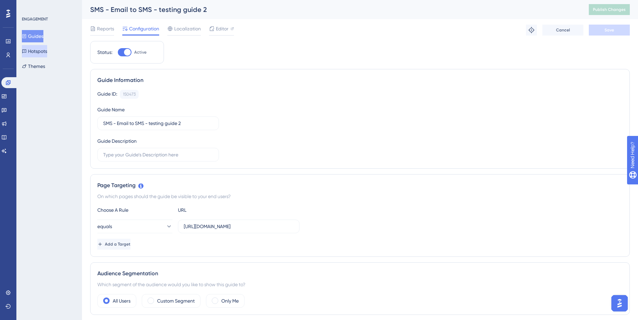
click at [47, 52] on button "Hotspots" at bounding box center [34, 51] width 25 height 12
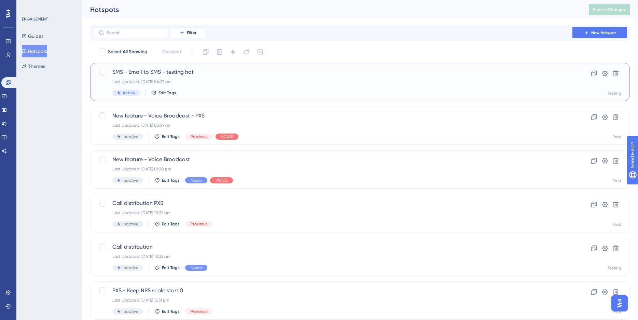
click at [209, 83] on div "Last Updated: 22 Aug 2025 04:27 pm" at bounding box center [332, 81] width 440 height 5
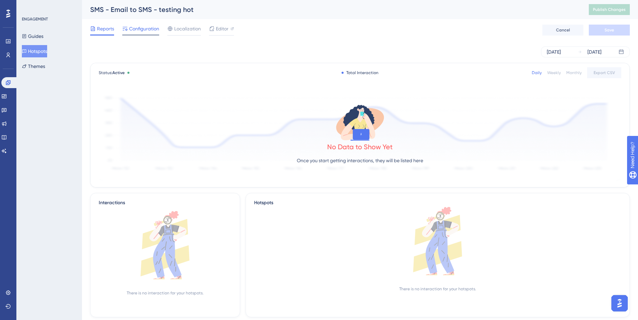
click at [144, 34] on div at bounding box center [140, 34] width 37 height 1
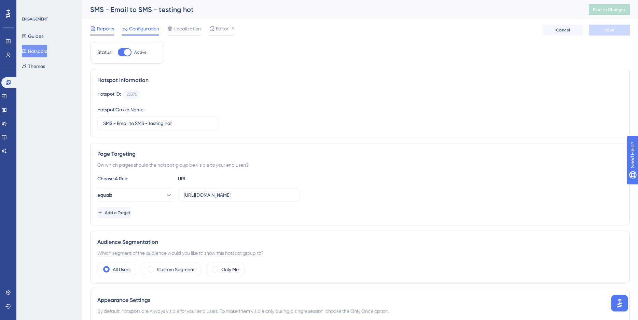
click at [105, 27] on span "Reports" at bounding box center [105, 29] width 17 height 8
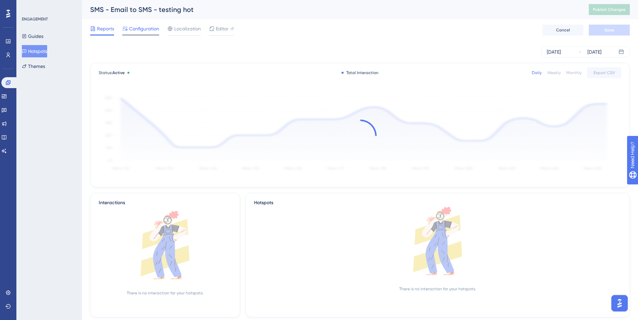
click at [152, 27] on span "Configuration" at bounding box center [144, 29] width 30 height 8
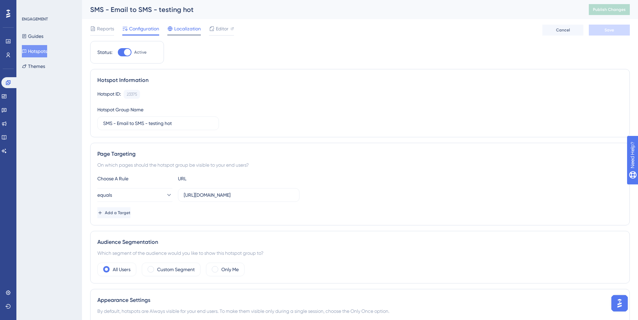
click at [184, 31] on span "Localization" at bounding box center [187, 29] width 27 height 8
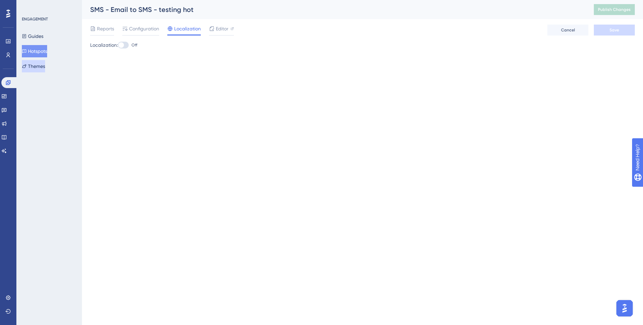
click at [43, 65] on button "Themes" at bounding box center [33, 66] width 23 height 12
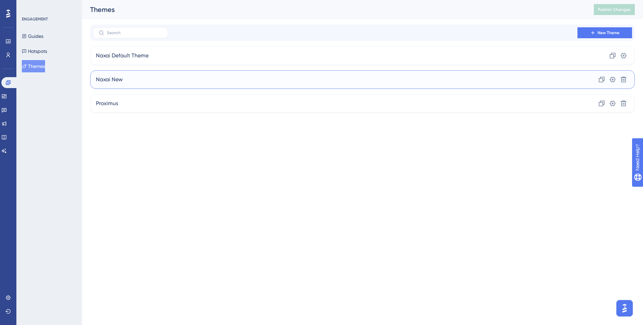
click at [132, 80] on div "Naxai New Clone Settings Delete" at bounding box center [362, 79] width 545 height 18
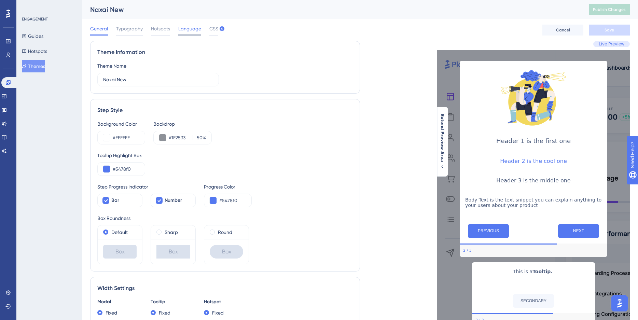
click at [193, 26] on span "Language" at bounding box center [189, 29] width 23 height 8
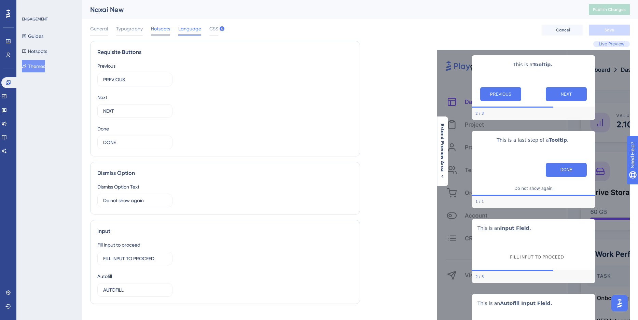
click at [165, 30] on span "Hotspots" at bounding box center [160, 29] width 19 height 8
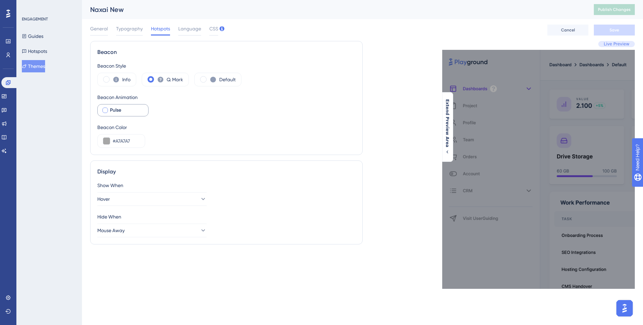
click at [110, 111] on span "Pulse" at bounding box center [115, 110] width 11 height 8
click at [104, 110] on icon at bounding box center [105, 110] width 3 height 5
checkbox input "false"
click at [190, 27] on span "Language" at bounding box center [189, 29] width 23 height 8
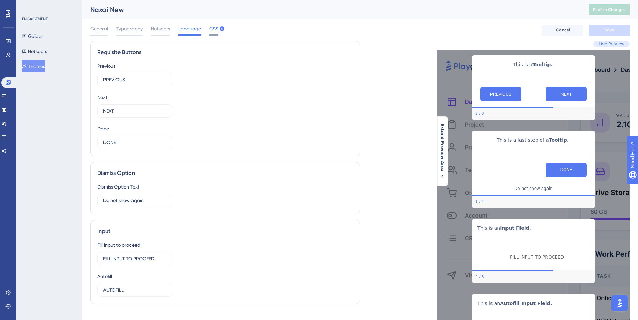
click at [215, 28] on span "CSS" at bounding box center [213, 29] width 9 height 8
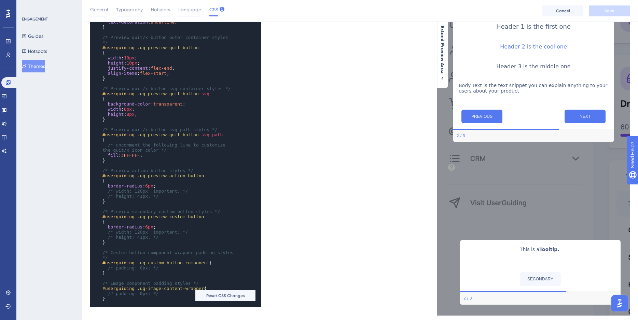
scroll to position [557, 0]
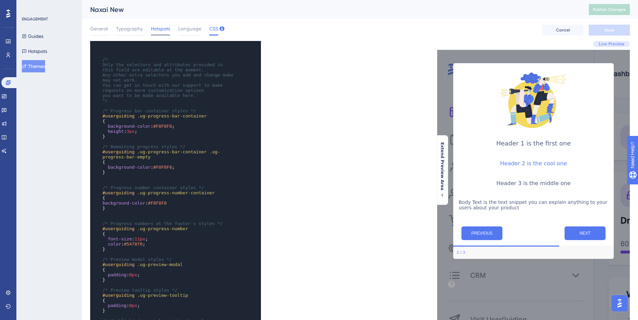
click at [162, 28] on span "Hotspots" at bounding box center [160, 29] width 19 height 8
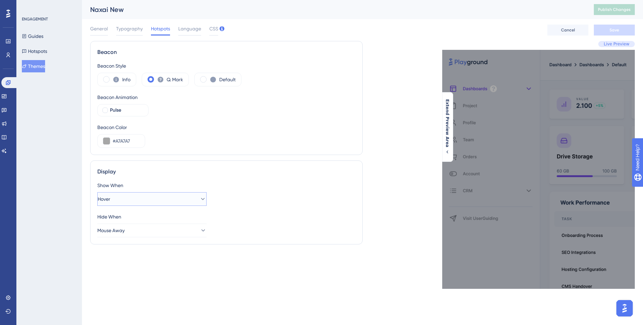
click at [143, 194] on button "Hover" at bounding box center [151, 199] width 109 height 14
click at [173, 171] on div "Display" at bounding box center [226, 172] width 258 height 8
click at [38, 35] on button "Guides" at bounding box center [33, 36] width 22 height 12
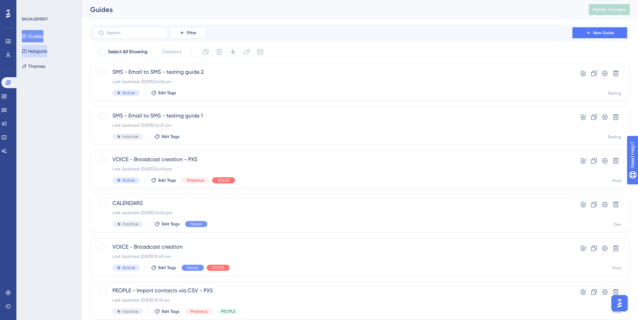
click at [31, 54] on button "Hotspots" at bounding box center [34, 51] width 25 height 12
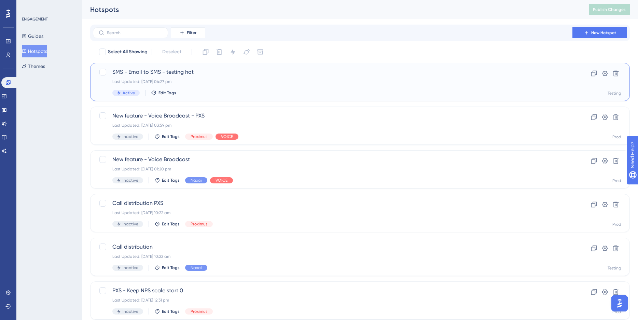
click at [215, 87] on div "SMS - Email to SMS - testing hot Last Updated: 22 Aug 2025 04:27 pm Active Edit…" at bounding box center [332, 82] width 440 height 28
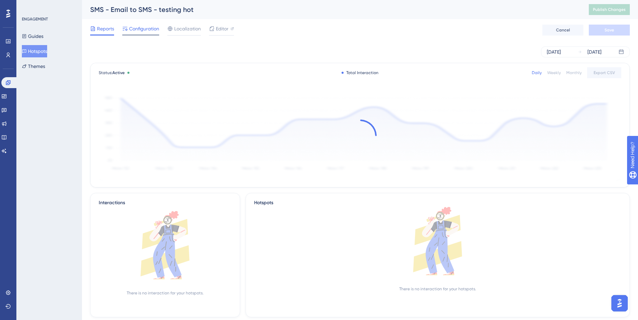
click at [149, 27] on span "Configuration" at bounding box center [144, 29] width 30 height 8
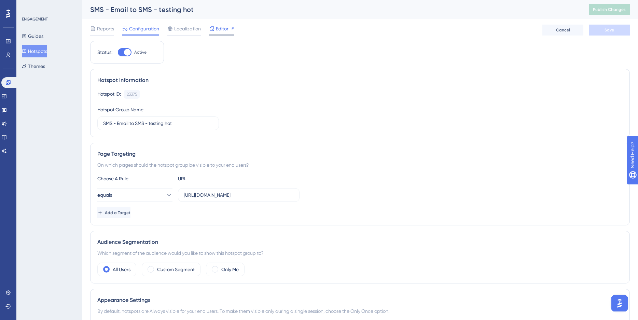
click at [217, 27] on span "Editor" at bounding box center [222, 29] width 13 height 8
click at [45, 65] on button "Themes" at bounding box center [33, 66] width 23 height 12
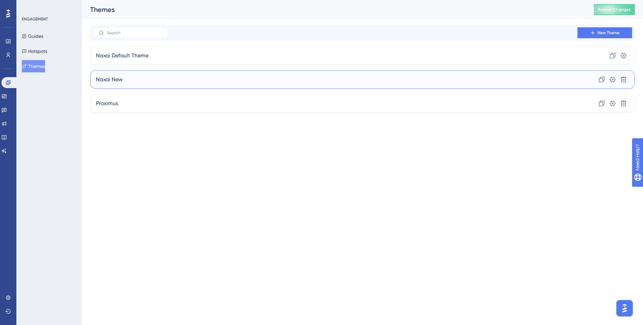
click at [126, 76] on div "Naxai New Clone Settings Delete" at bounding box center [362, 79] width 545 height 18
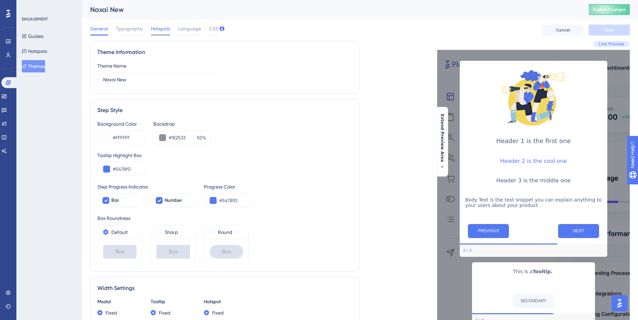
click at [158, 28] on span "Hotspots" at bounding box center [160, 29] width 19 height 8
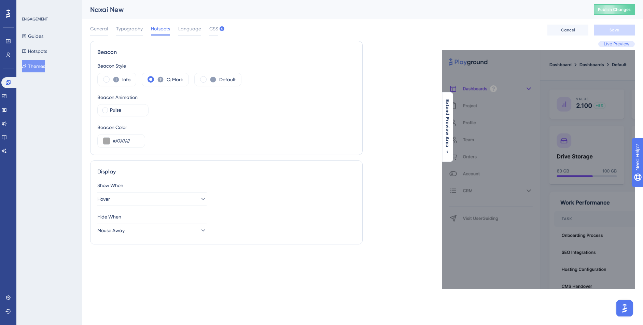
click at [226, 117] on div "Beacon Style Info Q. Mark Default Beacon Animation Pulse Beacon Color #A7A7A7" at bounding box center [226, 105] width 258 height 86
click at [623, 12] on span "Publish Changes" at bounding box center [614, 9] width 33 height 5
click at [626, 15] on div "Naxai New Publish Changes" at bounding box center [362, 9] width 561 height 19
click at [624, 10] on span "Publish Changes" at bounding box center [614, 9] width 33 height 5
click at [45, 53] on button "Hotspots" at bounding box center [34, 51] width 25 height 12
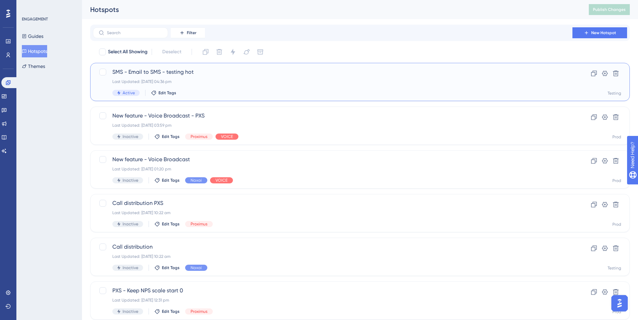
click at [243, 76] on div "SMS - Email to SMS - testing hot Last Updated: 22 Aug 2025 04:36 pm Active Edit…" at bounding box center [332, 82] width 440 height 28
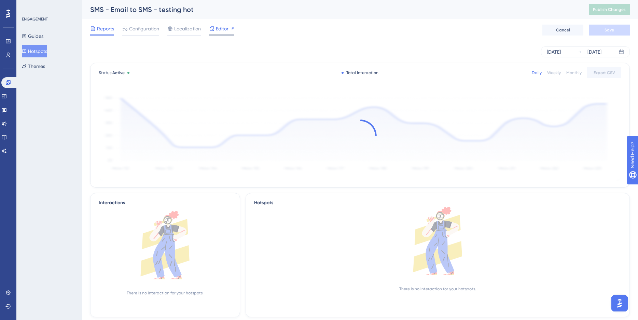
click at [219, 31] on span "Editor" at bounding box center [222, 29] width 13 height 8
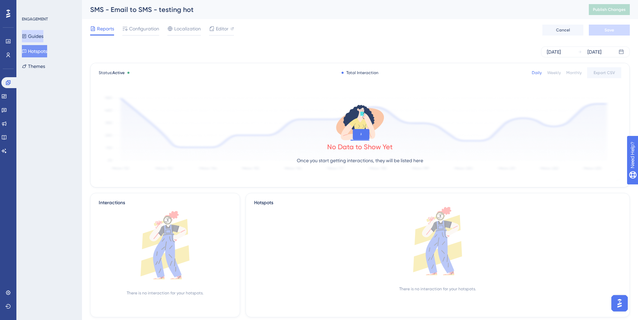
click at [43, 41] on button "Guides" at bounding box center [33, 36] width 22 height 12
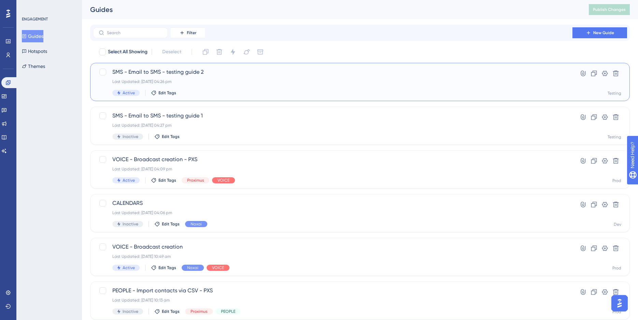
click at [254, 83] on div "Last Updated: 22 Aug 2025 04:26 pm" at bounding box center [332, 81] width 440 height 5
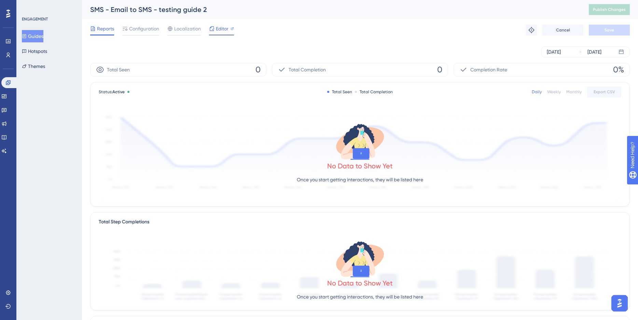
click at [222, 28] on span "Editor" at bounding box center [222, 29] width 13 height 8
click at [47, 52] on button "Hotspots" at bounding box center [34, 51] width 25 height 12
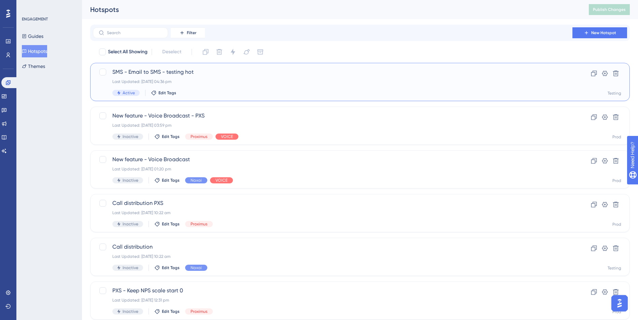
click at [248, 76] on span "SMS - Email to SMS - testing hot" at bounding box center [332, 72] width 440 height 8
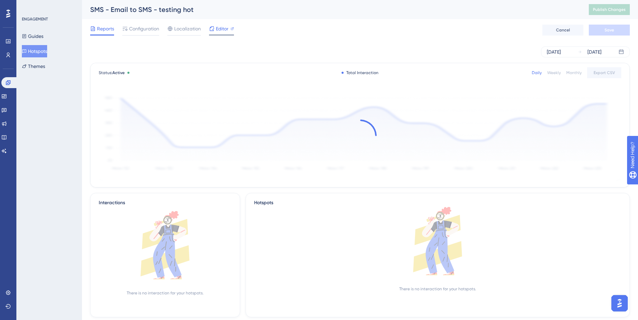
click at [226, 32] on span "Editor" at bounding box center [222, 29] width 13 height 8
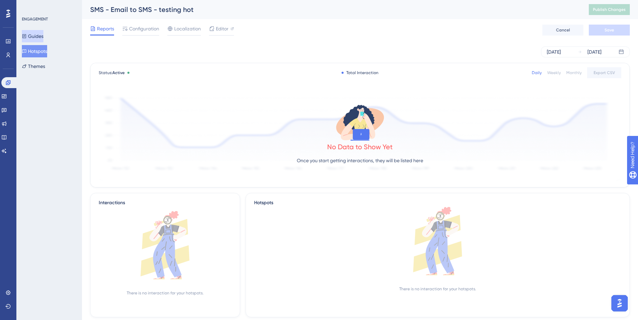
click at [40, 41] on button "Guides" at bounding box center [33, 36] width 22 height 12
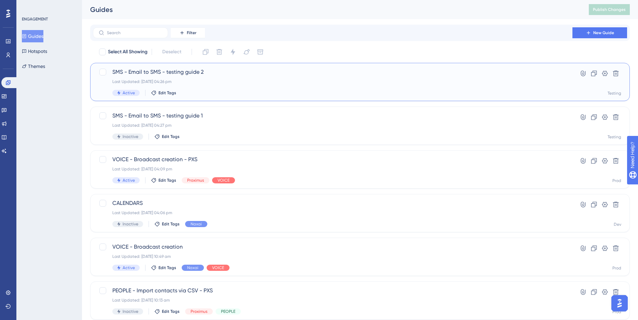
click at [217, 90] on div "Active Edit Tags" at bounding box center [332, 93] width 440 height 6
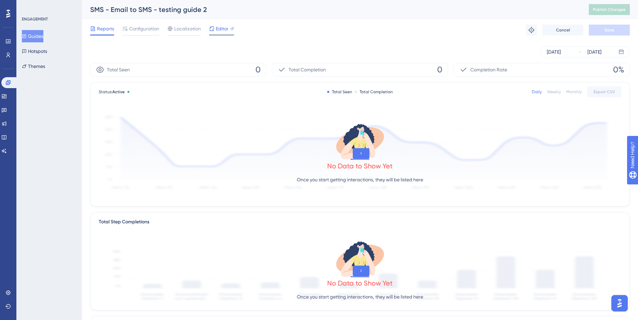
click at [221, 29] on span "Editor" at bounding box center [222, 29] width 13 height 8
click at [143, 25] on span "Configuration" at bounding box center [144, 29] width 30 height 8
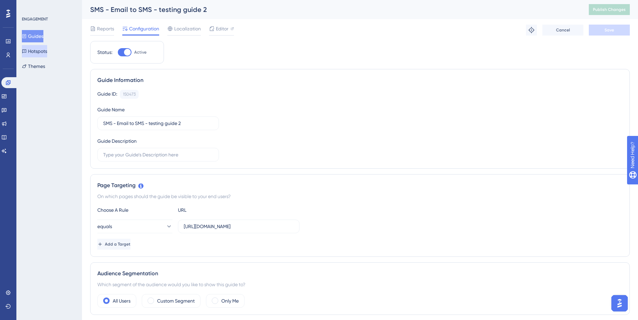
click at [43, 52] on button "Hotspots" at bounding box center [34, 51] width 25 height 12
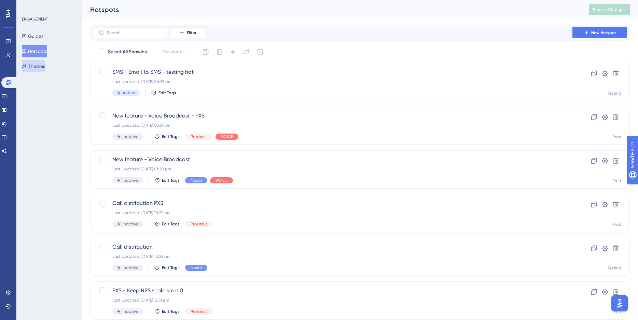
click at [40, 67] on button "Themes" at bounding box center [33, 66] width 23 height 12
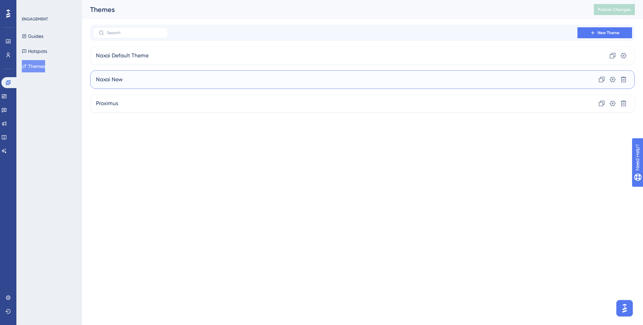
click at [127, 83] on div "Naxai New Clone Settings Delete" at bounding box center [362, 79] width 545 height 18
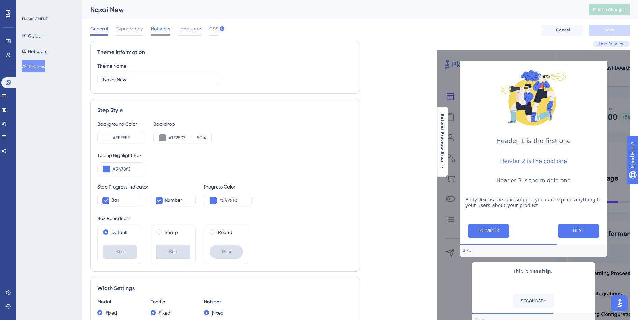
click at [163, 31] on span "Hotspots" at bounding box center [160, 29] width 19 height 8
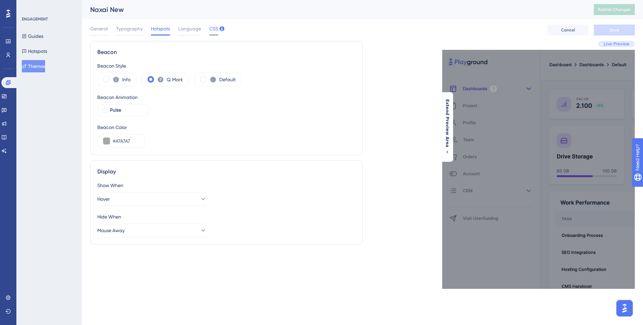
click at [212, 27] on span "CSS" at bounding box center [213, 29] width 9 height 8
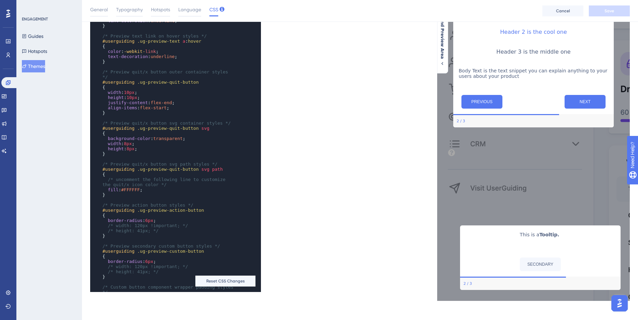
scroll to position [467, 0]
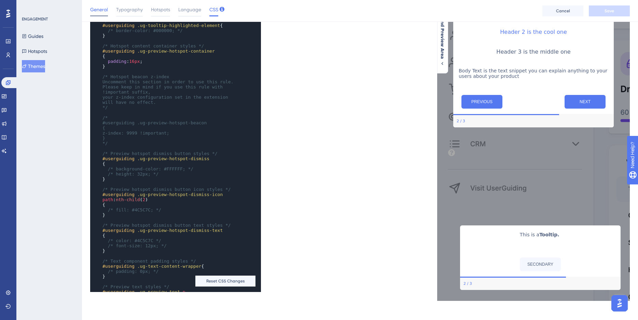
click at [98, 11] on span "General" at bounding box center [99, 9] width 18 height 8
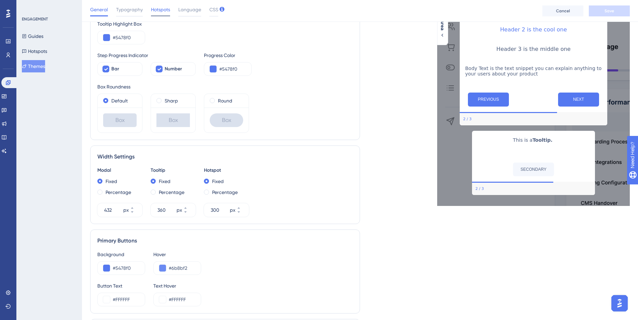
click at [167, 14] on div "Hotspots" at bounding box center [160, 10] width 19 height 11
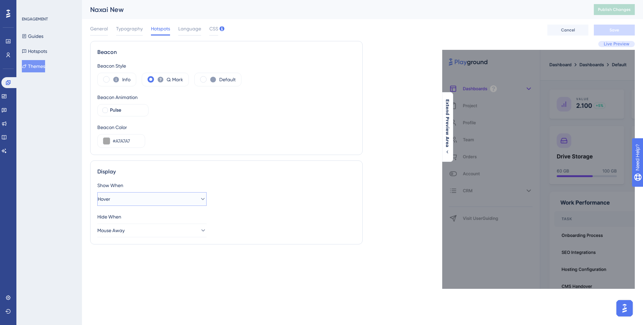
click at [194, 200] on button "Hover" at bounding box center [151, 199] width 109 height 14
click at [231, 194] on div "Show When Hover Click Click Hover Hover Hover on Element Hover on Element Focus…" at bounding box center [226, 193] width 258 height 25
click at [199, 229] on icon at bounding box center [202, 230] width 7 height 7
click at [199, 197] on icon at bounding box center [202, 199] width 7 height 7
click at [234, 189] on div "Show When" at bounding box center [226, 185] width 258 height 8
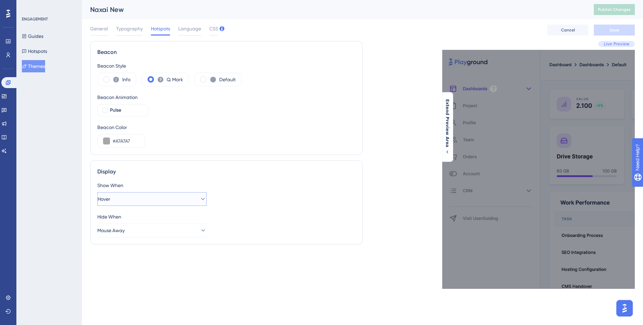
click at [202, 196] on button "Hover" at bounding box center [151, 199] width 109 height 14
click at [131, 247] on span "Hover on Element" at bounding box center [121, 247] width 38 height 8
click at [199, 229] on icon at bounding box center [202, 230] width 7 height 7
click at [268, 214] on div "Hide When" at bounding box center [226, 217] width 258 height 8
click at [103, 30] on span "General" at bounding box center [99, 29] width 18 height 8
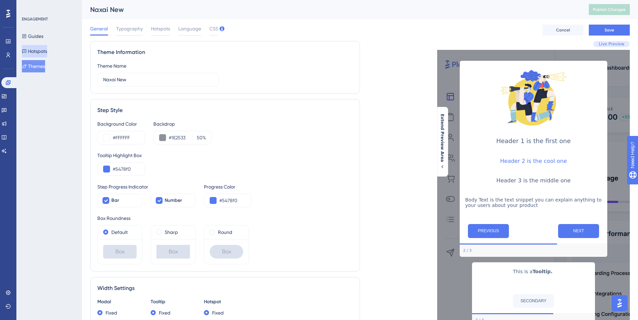
click at [36, 51] on button "Hotspots" at bounding box center [34, 51] width 25 height 12
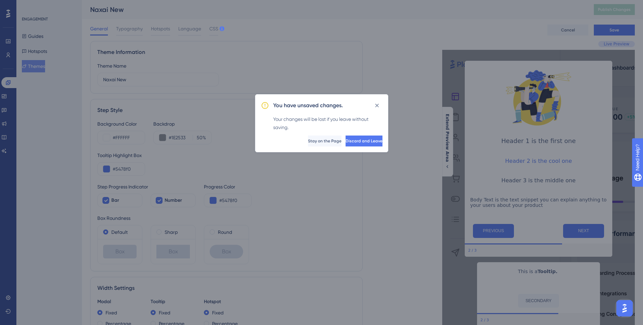
click at [539, 51] on div "You have unsaved changes. Your changes will be lost if you leave without saving…" at bounding box center [321, 162] width 643 height 325
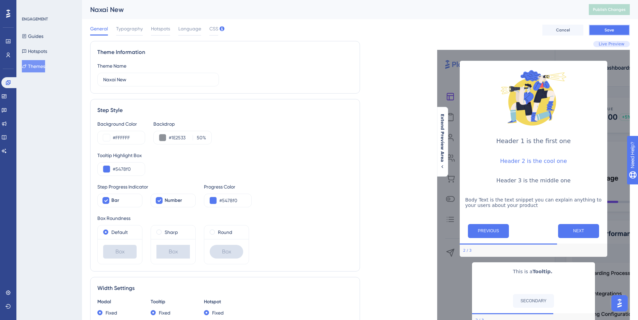
click at [594, 30] on button "Save" at bounding box center [609, 30] width 41 height 11
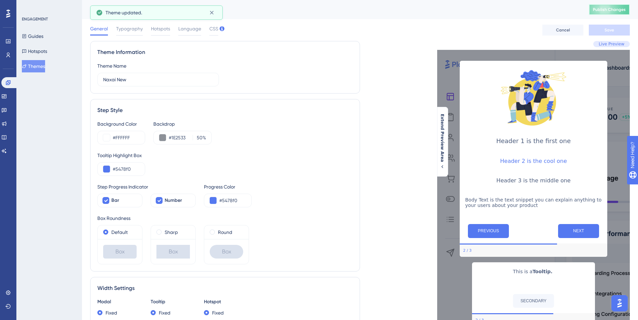
click at [602, 11] on span "Publish Changes" at bounding box center [609, 9] width 33 height 5
click at [47, 52] on button "Hotspots" at bounding box center [34, 51] width 25 height 12
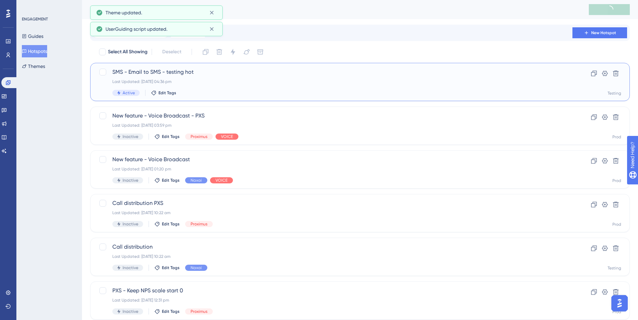
click at [217, 84] on div "SMS - Email to SMS - testing hot Last Updated: 22 Aug 2025 04:36 pm Active Edit…" at bounding box center [332, 82] width 440 height 28
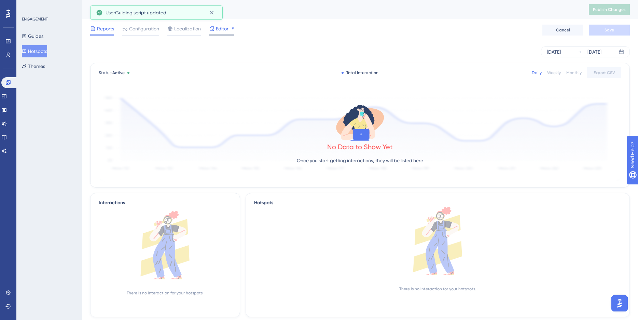
click at [232, 28] on icon at bounding box center [231, 28] width 3 height 3
click at [224, 28] on span "Editor" at bounding box center [222, 29] width 13 height 8
click at [40, 65] on button "Themes" at bounding box center [33, 66] width 23 height 12
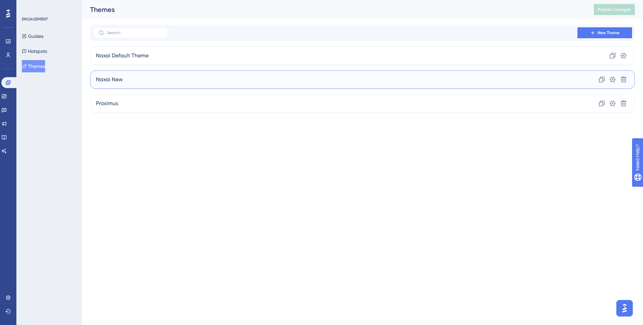
click at [165, 83] on div "Naxai New Clone Settings Delete" at bounding box center [362, 79] width 545 height 18
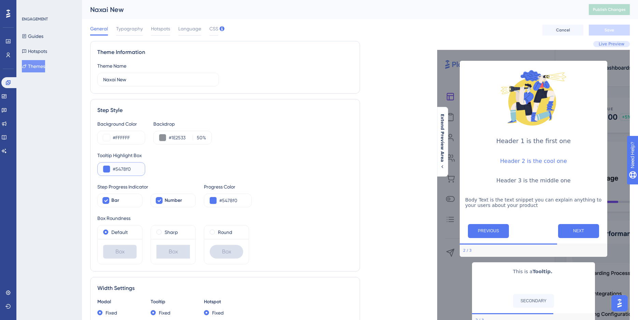
click at [136, 167] on input "#5478f0" at bounding box center [126, 169] width 27 height 8
paste input "2E7EFF"
type input "#2E7EFF"
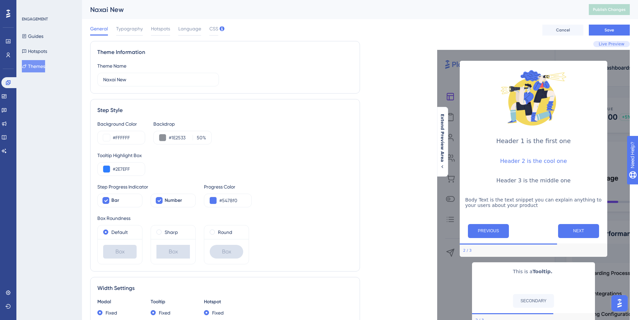
click at [185, 173] on div "Tooltip Highlight Box #2E7EFF" at bounding box center [224, 163] width 255 height 25
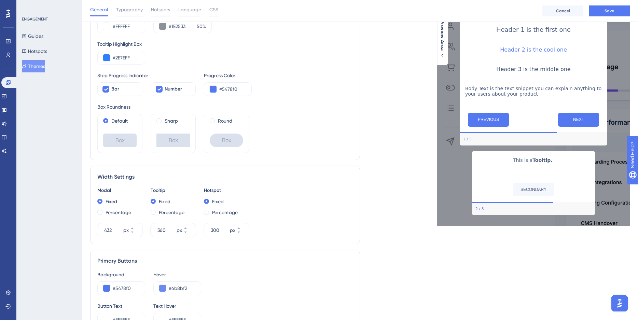
scroll to position [288, 0]
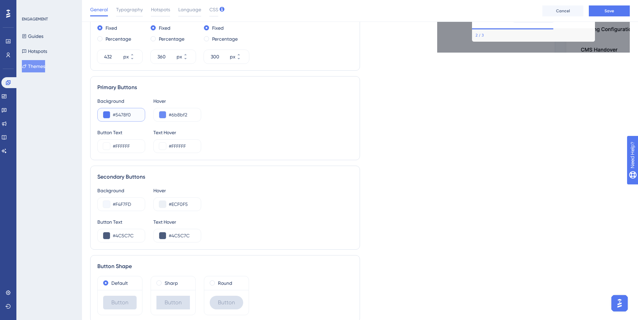
click at [126, 116] on input "#5478f0" at bounding box center [126, 115] width 27 height 8
paste input "2E7EFF"
type input "#2E7EFF"
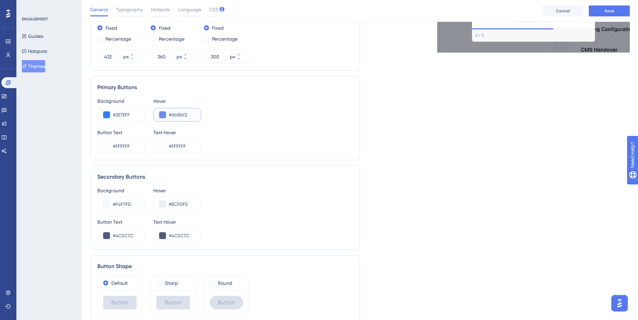
click at [182, 117] on input "#6b8bf2" at bounding box center [182, 115] width 27 height 8
paste input "2E7EFF"
type input "#2E7EFF"
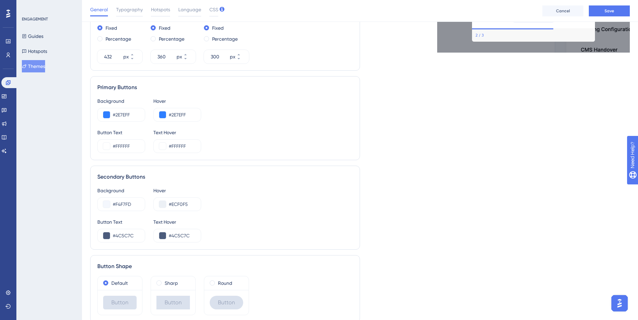
click at [224, 124] on div "Background #2E7EFF Hover #2E7EFF Button Text #FFFFFF Text Hover #FFFFFF" at bounding box center [224, 125] width 255 height 56
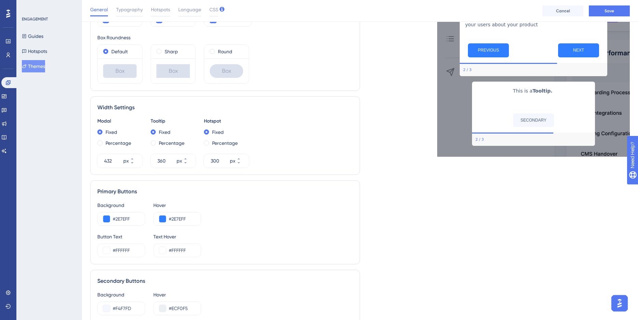
scroll to position [0, 0]
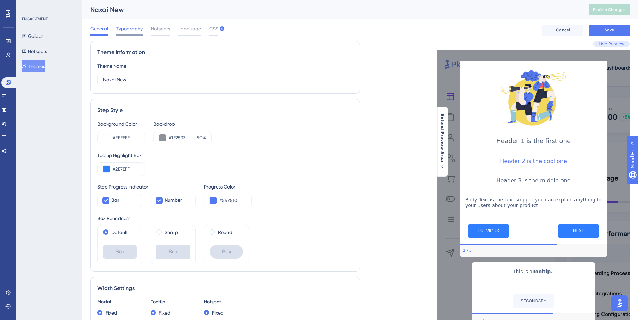
click at [128, 31] on span "Typography" at bounding box center [129, 29] width 27 height 8
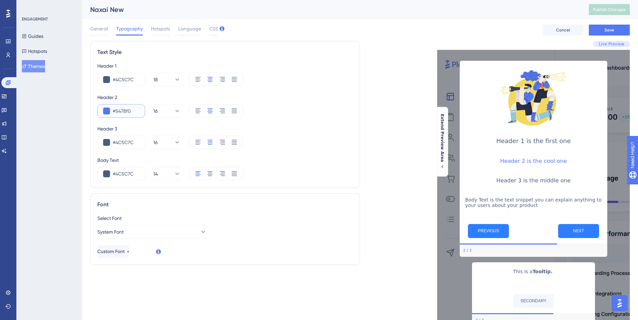
click at [124, 114] on input "#5478f0" at bounding box center [126, 111] width 27 height 8
paste input "2E7EFF"
type input "#2E7EFF"
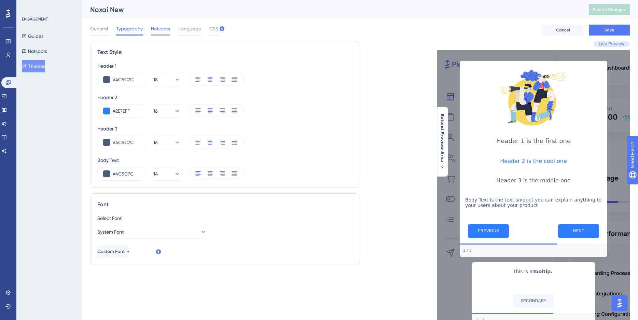
click at [158, 29] on span "Hotspots" at bounding box center [160, 29] width 19 height 8
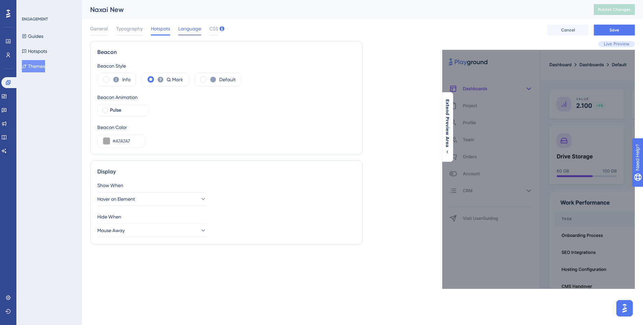
click at [191, 27] on span "Language" at bounding box center [189, 29] width 23 height 8
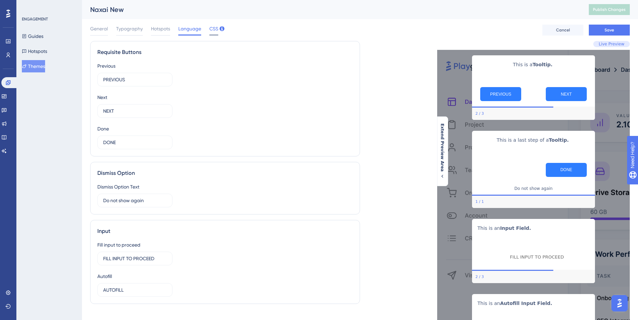
click at [214, 29] on span "CSS" at bounding box center [213, 29] width 9 height 8
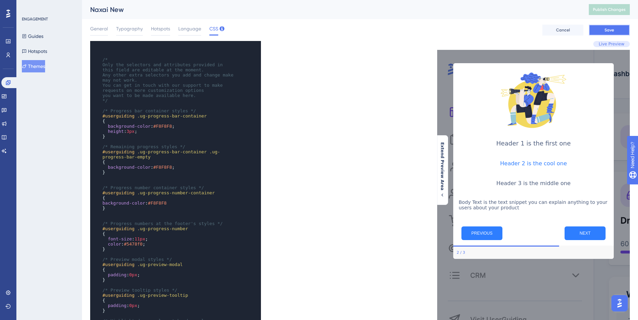
click at [601, 29] on button "Save" at bounding box center [609, 30] width 41 height 11
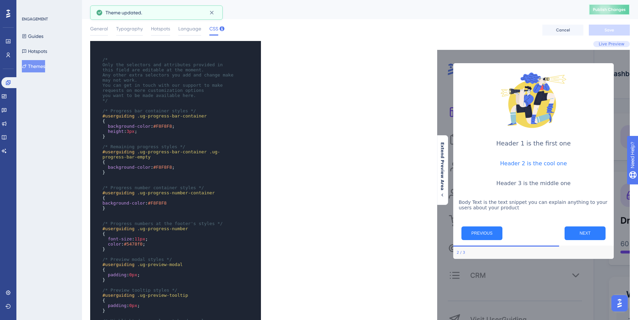
click at [608, 10] on span "Publish Changes" at bounding box center [609, 9] width 33 height 5
click at [39, 52] on button "Hotspots" at bounding box center [34, 51] width 25 height 12
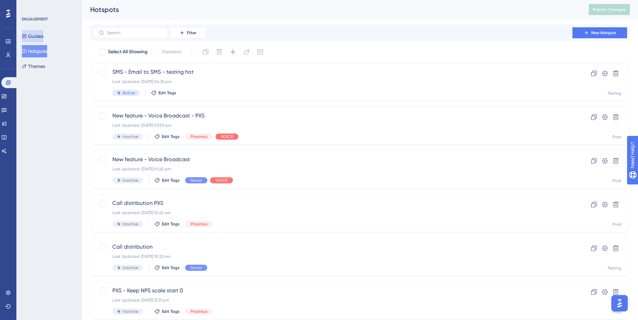
click at [42, 38] on button "Guides" at bounding box center [33, 36] width 22 height 12
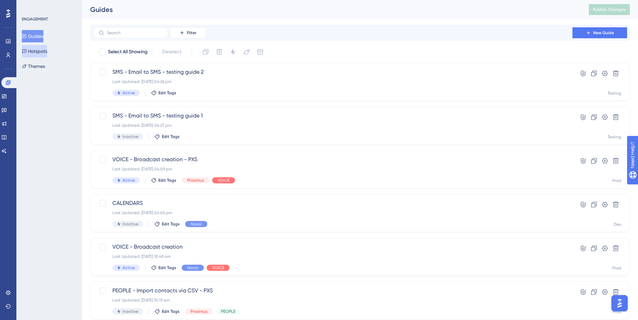
click at [37, 53] on button "Hotspots" at bounding box center [34, 51] width 25 height 12
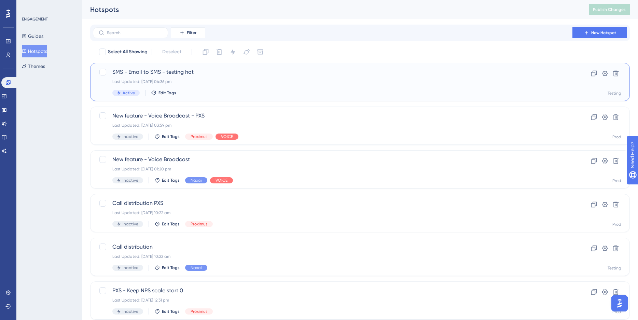
click at [208, 89] on div "SMS - Email to SMS - testing hot Last Updated: 22 Aug 2025 04:36 pm Active Edit…" at bounding box center [332, 82] width 440 height 28
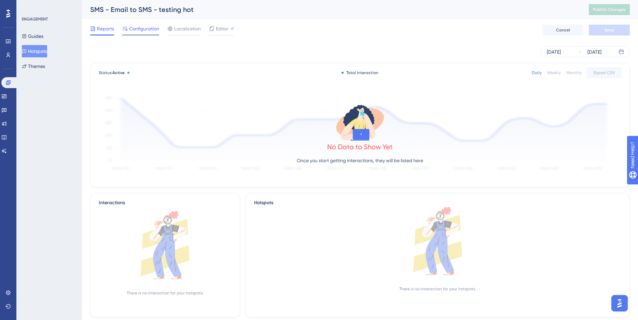
click at [148, 31] on span "Configuration" at bounding box center [144, 29] width 30 height 8
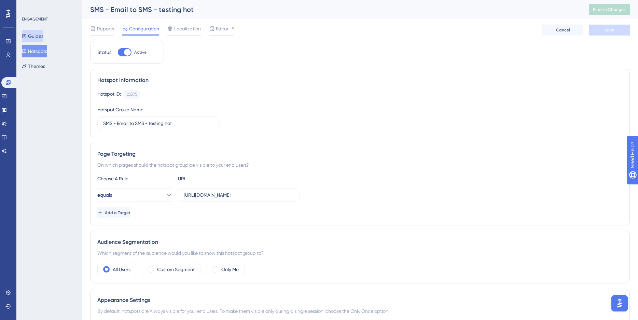
click at [43, 30] on button "Guides" at bounding box center [33, 36] width 22 height 12
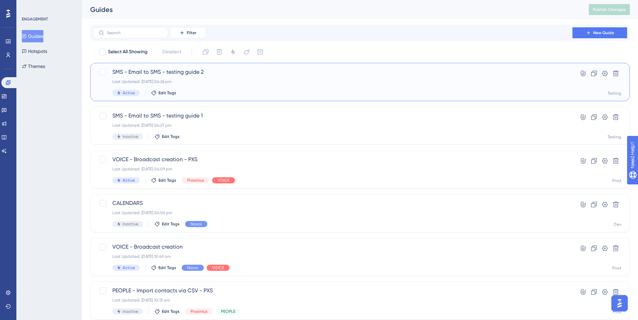
click at [194, 85] on div "SMS - Email to SMS - testing guide 2 Last Updated: 22 Aug 2025 04:26 pm Active …" at bounding box center [332, 82] width 440 height 28
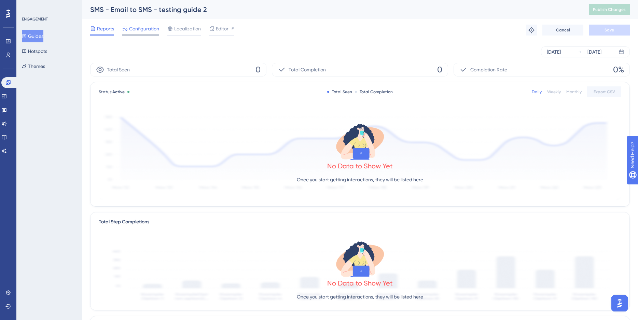
click at [137, 30] on span "Configuration" at bounding box center [144, 29] width 30 height 8
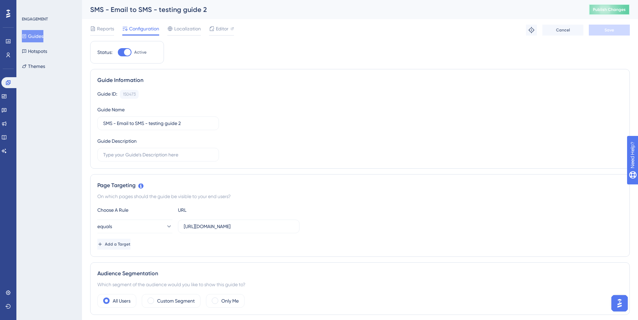
click at [623, 9] on span "Publish Changes" at bounding box center [609, 9] width 33 height 5
click at [617, 8] on span "Publish Changes" at bounding box center [609, 9] width 33 height 5
click at [43, 66] on button "Themes" at bounding box center [33, 66] width 23 height 12
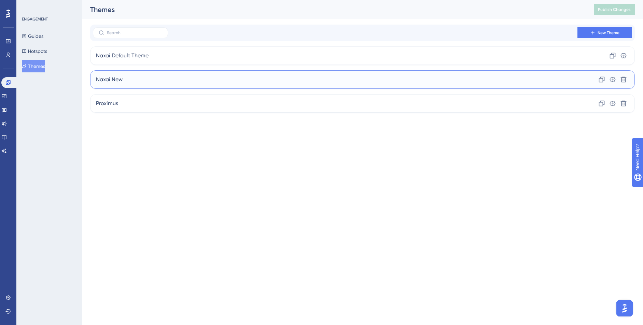
click at [124, 84] on div "Naxai New Clone Settings Delete" at bounding box center [362, 79] width 545 height 18
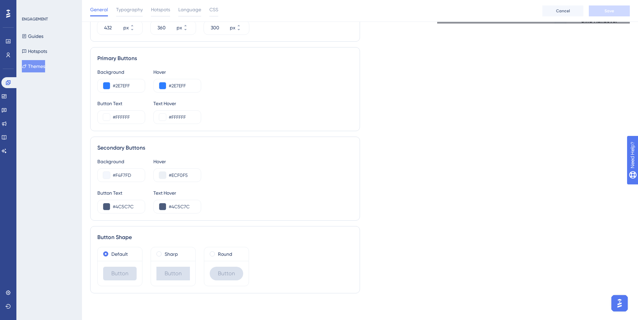
scroll to position [317, 0]
click at [123, 113] on input "#FFFFFF" at bounding box center [126, 116] width 27 height 8
click at [129, 172] on input "#F4F7FD" at bounding box center [126, 174] width 27 height 8
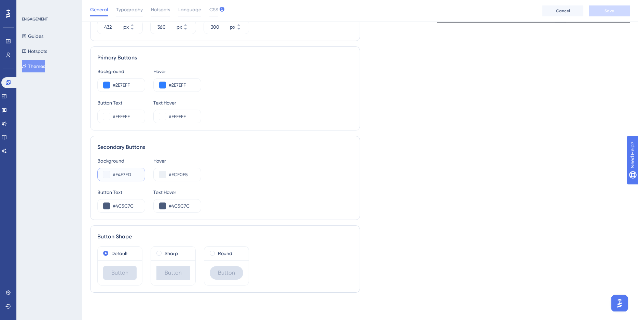
click at [129, 172] on input "#F4F7FD" at bounding box center [126, 174] width 27 height 8
paste input "FFFFF"
type input "#FFFFFF"
click at [181, 171] on input "#ECF0F5" at bounding box center [182, 174] width 27 height 8
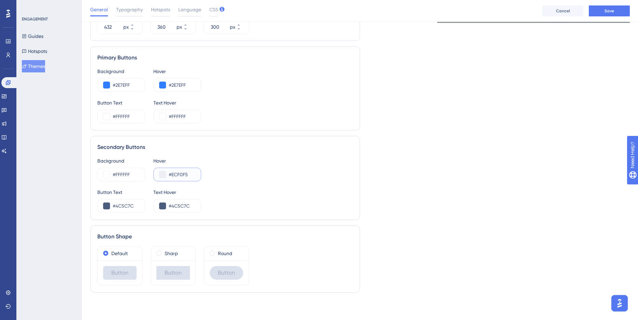
click at [181, 171] on input "#ECF0F5" at bounding box center [182, 174] width 27 height 8
paste input "F7F7F7"
click at [373, 180] on div "Live Preview Header 1 is the first one Header 2 is the cool one Header 3 is the…" at bounding box center [495, 12] width 270 height 572
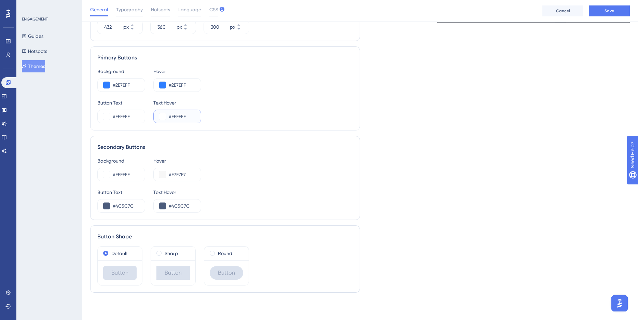
click at [162, 115] on button at bounding box center [162, 116] width 7 height 7
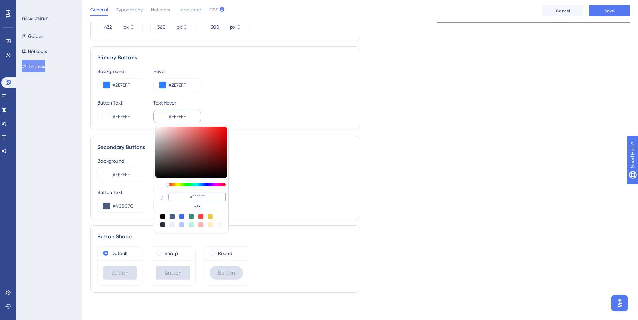
click at [207, 198] on input "#FFFFFF" at bounding box center [196, 197] width 57 height 8
click at [349, 186] on div "Background #FFFFFF Hover #F7F7F7 Button Text #4C5C7C Text Hover #4C5C7C" at bounding box center [224, 185] width 255 height 56
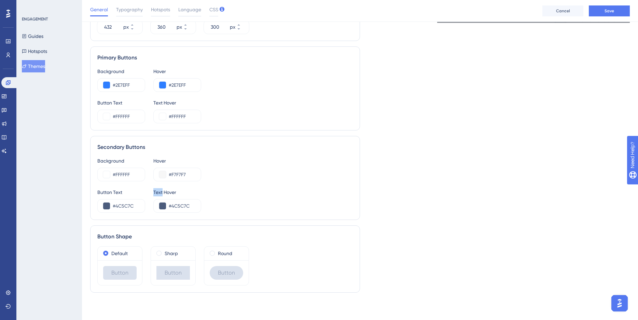
click at [349, 186] on div "Background #FFFFFF Hover #F7F7F7 Button Text #4C5C7C Text Hover #4C5C7C" at bounding box center [224, 185] width 255 height 56
click at [164, 207] on button at bounding box center [162, 205] width 7 height 7
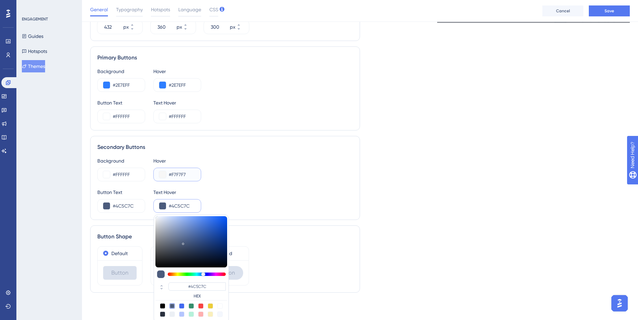
click at [194, 173] on input "#F7F7F7" at bounding box center [182, 174] width 27 height 8
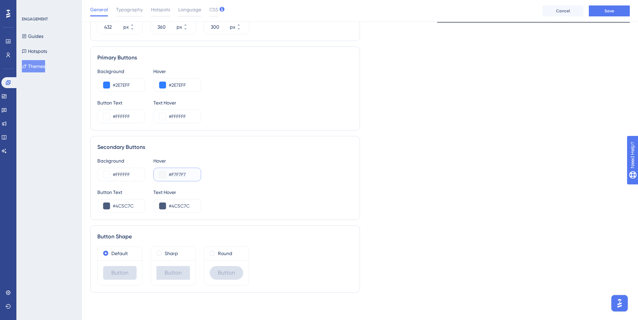
click at [163, 174] on button at bounding box center [162, 174] width 7 height 7
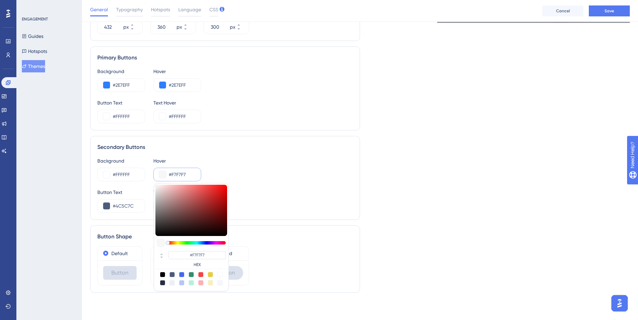
click at [190, 175] on input "#F7F7F7" at bounding box center [182, 174] width 27 height 8
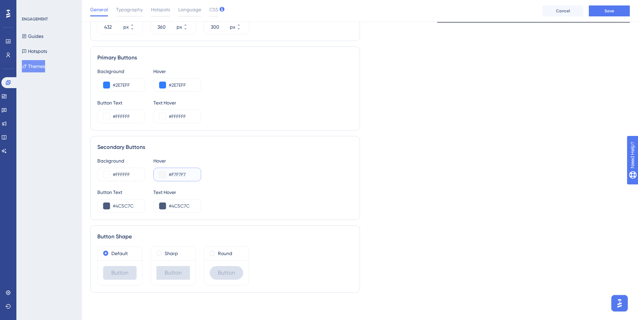
click at [190, 175] on input "#F7F7F7" at bounding box center [182, 174] width 27 height 8
paste input "EDF5FF"
type input "#EDF5FF"
click at [268, 193] on div "Button Text #4C5C7C Text Hover #4C5C7C" at bounding box center [224, 200] width 255 height 25
click at [122, 81] on input "#2E7EFF" at bounding box center [126, 85] width 27 height 8
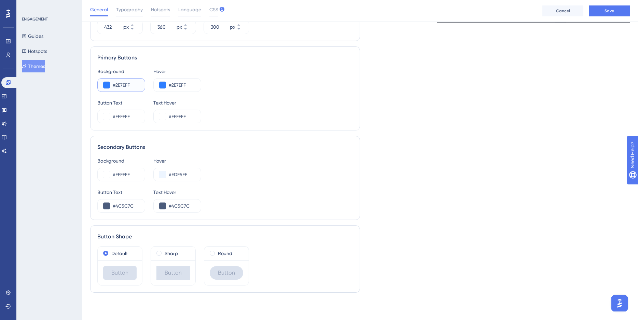
click at [122, 81] on input "#2E7EFF" at bounding box center [126, 85] width 27 height 8
click at [161, 83] on button at bounding box center [162, 85] width 7 height 7
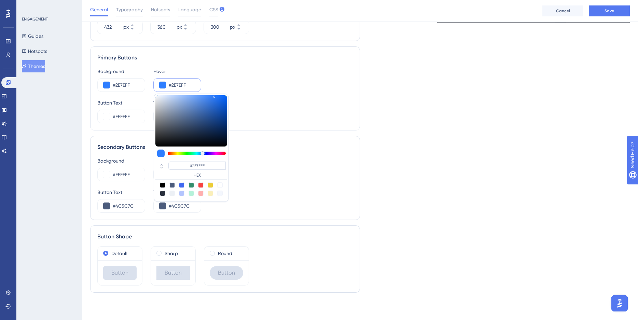
type input "#75a8fa"
type input "#75A8FA"
click at [194, 96] on div at bounding box center [191, 120] width 72 height 51
type input "#5d99f8"
type input "#5D99F8"
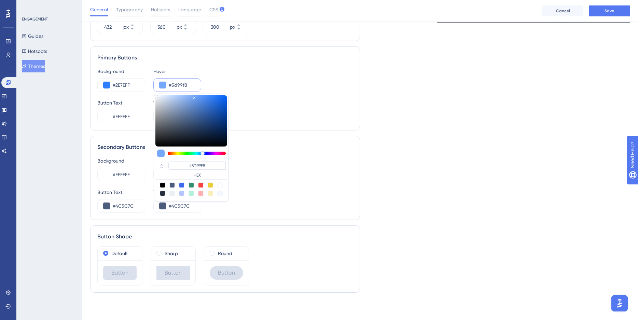
click at [200, 97] on div at bounding box center [191, 120] width 72 height 51
click at [265, 97] on div "Background #2E7EFF Hover #5d99f8 #5D99F8 HEX Button Text #FFFFFF Text Hover #FF…" at bounding box center [224, 95] width 255 height 56
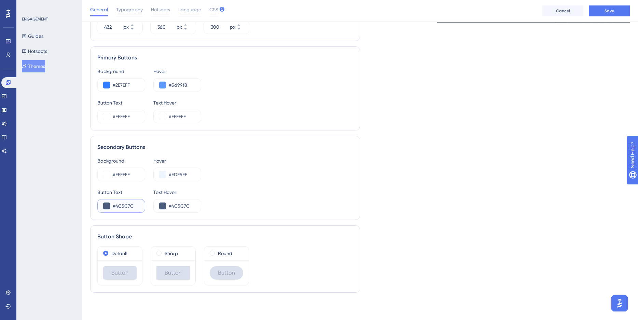
click at [128, 207] on input "#4C5C7C" at bounding box center [126, 206] width 27 height 8
paste input "2E7EFF"
type input "#2E7EFF"
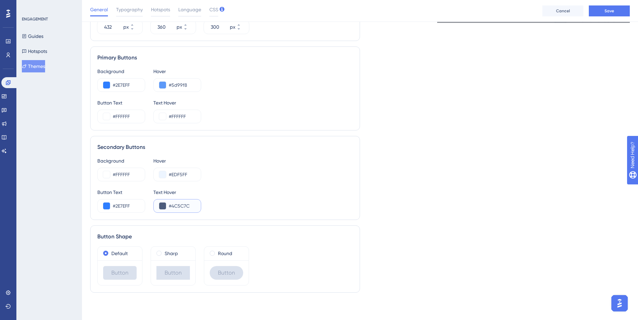
click at [185, 205] on input "#4C5C7C" at bounding box center [182, 206] width 27 height 8
paste input "2E7EFF"
type input "#2E7EFF"
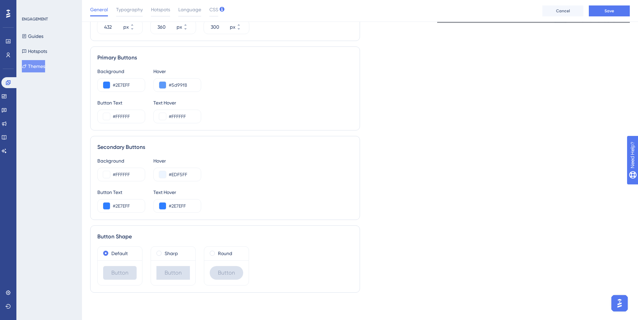
click at [299, 174] on div "Background #FFFFFF Hover #EDF5FF" at bounding box center [224, 169] width 255 height 25
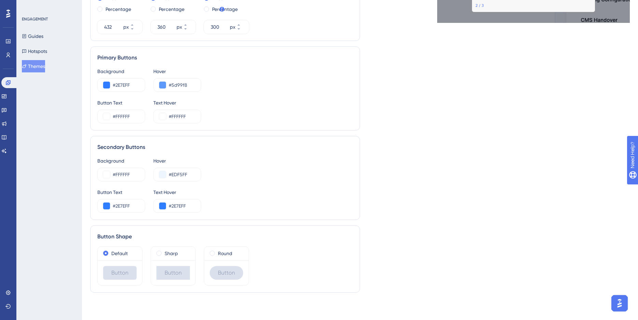
scroll to position [0, 0]
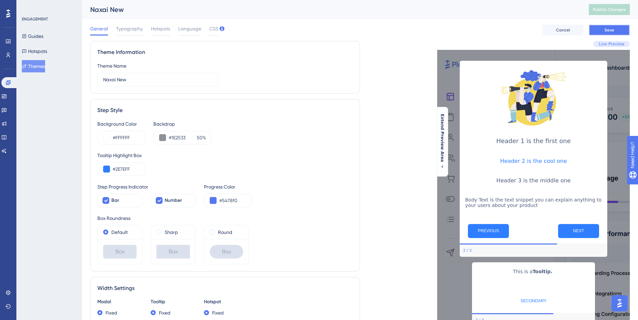
click at [616, 27] on button "Save" at bounding box center [609, 30] width 41 height 11
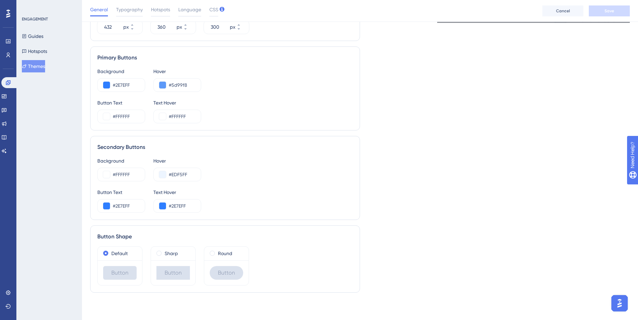
scroll to position [316, 0]
click at [183, 177] on input "#EDF5FF" at bounding box center [182, 176] width 27 height 8
click at [130, 178] on input "#FFFFFF" at bounding box center [126, 176] width 27 height 8
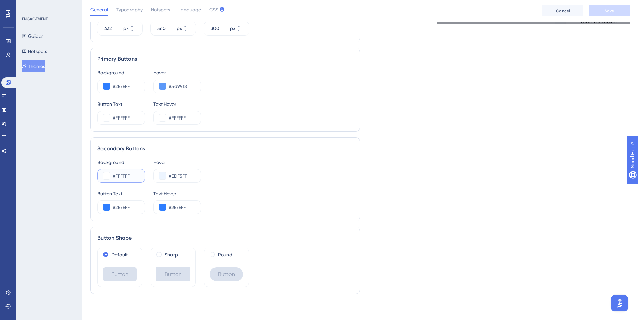
click at [130, 178] on input "#FFFFFF" at bounding box center [126, 176] width 27 height 8
paste input "EDF5"
type input "#EDF5FF"
click at [380, 209] on div "Live Preview Header 1 is the first one Header 2 is the cool one Header 3 is the…" at bounding box center [495, 14] width 270 height 572
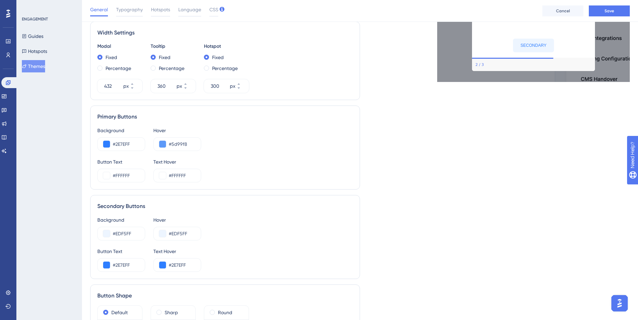
scroll to position [276, 0]
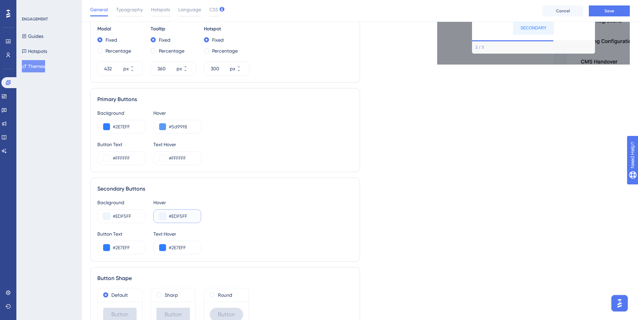
click at [163, 217] on button at bounding box center [162, 216] width 7 height 7
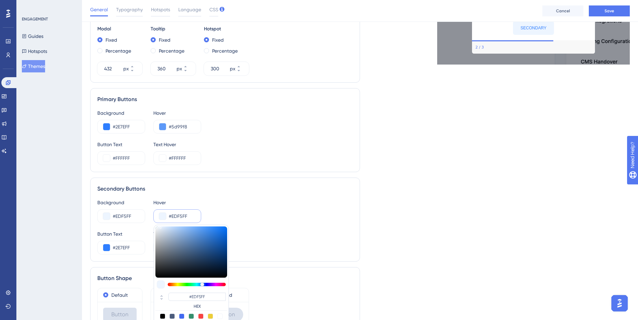
type input "#e8eff8"
type input "#E8EFF8"
type input "#e2edfa"
type input "#E2EDFA"
type input "#cadff8"
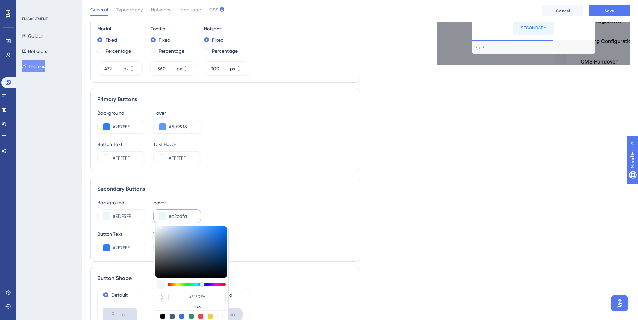
type input "#CADFF8"
type input "#a6c8f1"
type input "#A6C8F1"
type input "#97bff0"
type input "#97BFF0"
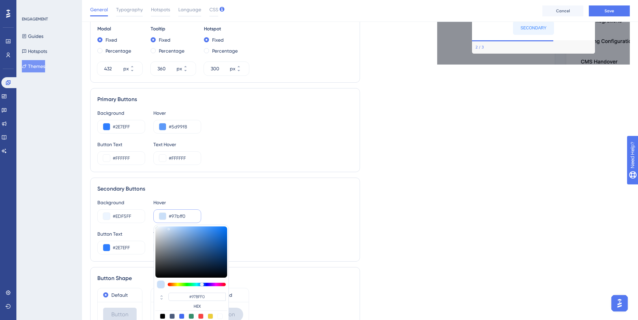
type input "#8db8ee"
type input "#8DB8EE"
type input "#85b3ee"
type input "#85B3EE"
type input "#80b0ee"
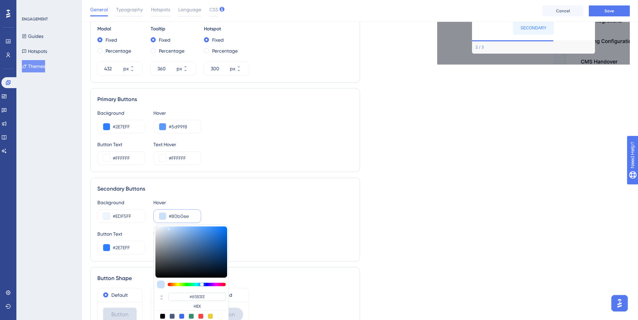
type input "#80B0EE"
drag, startPoint x: 160, startPoint y: 227, endPoint x: 188, endPoint y: 229, distance: 28.4
click at [188, 230] on div at bounding box center [188, 231] width 1 height 2
click at [285, 218] on div "Background #EDF5FF Hover #80b0ee #80B0EE HEX" at bounding box center [224, 210] width 255 height 25
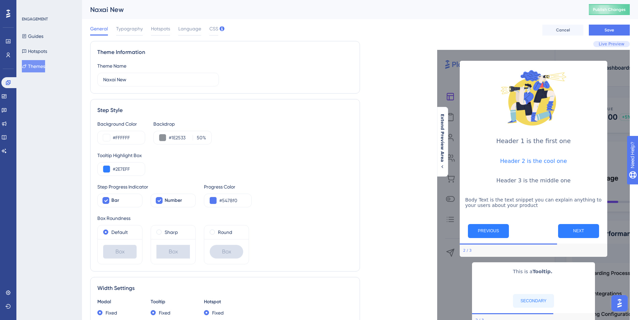
scroll to position [221, 0]
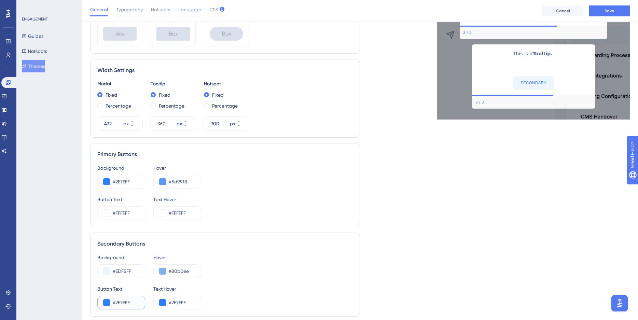
click at [129, 303] on input "#2E7EFF" at bounding box center [126, 302] width 27 height 8
paste input "464646"
type input "#464646"
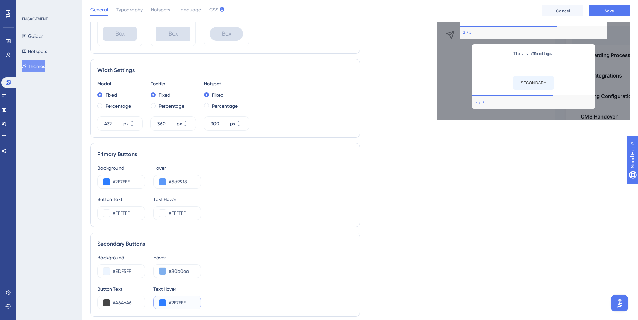
click at [180, 301] on input "#2E7EFF" at bounding box center [182, 302] width 27 height 8
paste input "464646"
type input "#464646"
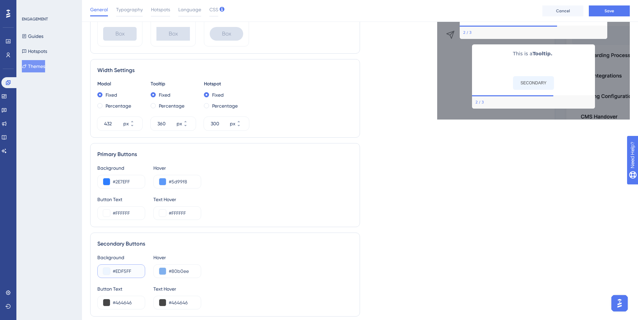
click at [121, 270] on input "#EDF5FF" at bounding box center [126, 271] width 27 height 8
paste input "F7F7F7"
type input "#F7F7F7"
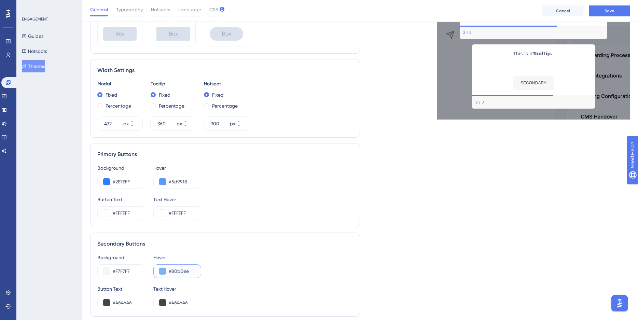
click at [175, 274] on input "#80b0ee" at bounding box center [182, 271] width 27 height 8
paste input "F7F7F7"
click at [160, 269] on button at bounding box center [162, 271] width 7 height 7
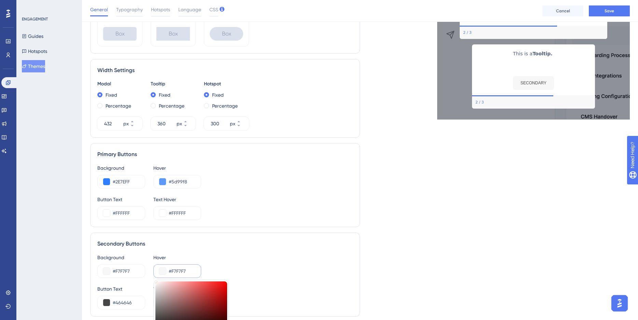
type input "#f3f1f1"
type input "#F3F1F1"
type input "#f1efef"
type input "#F1EFEF"
type input "#eeecec"
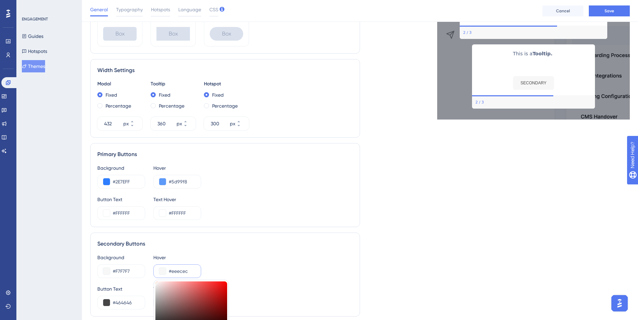
type input "#EEECEC"
type input "#ebe8e8"
type input "#EBE8E8"
type input "#e0dfdf"
type input "#E0DFDF"
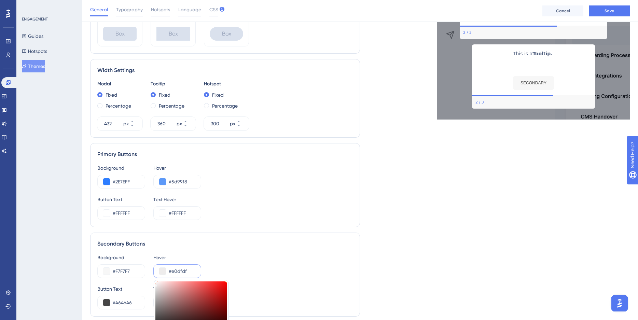
type input "#dfdede"
type input "#DFDEDE"
type input "#dddcdc"
type input "#DDDCDC"
type input "#dfdddd"
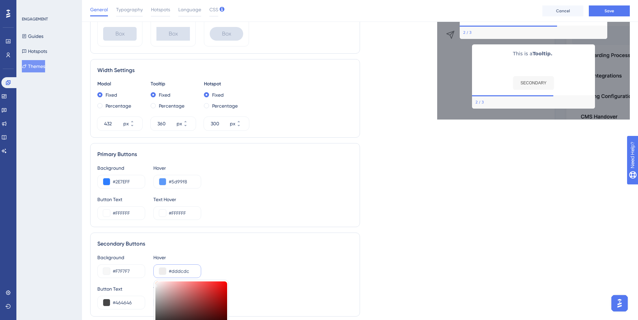
type input "#DFDDDD"
type input "#e4e2e2"
type input "#E4E2E2"
type input "#ebe8e8"
type input "#EBE8E8"
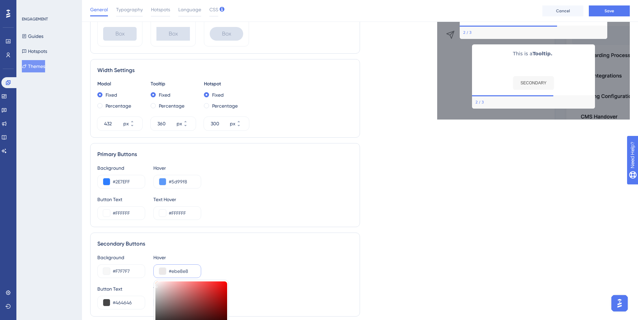
click at [156, 286] on div at bounding box center [156, 287] width 2 height 2
click at [405, 216] on div "Live Preview Header 1 is the first one Header 2 is the cool one Header 3 is the…" at bounding box center [495, 109] width 270 height 572
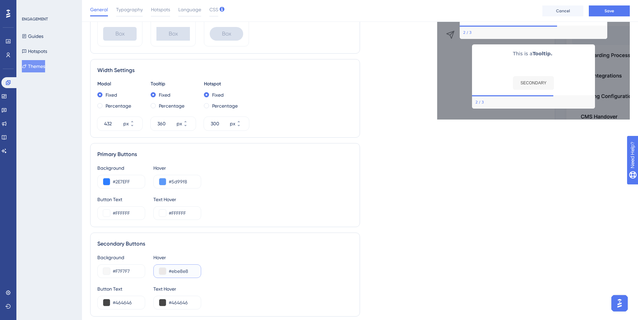
click at [162, 272] on button at bounding box center [162, 271] width 7 height 7
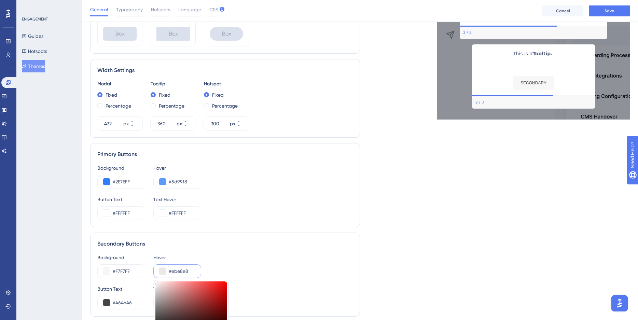
type input "#e4e4e4"
type input "#E4E4E4"
type input "#e6e6e6"
type input "#E6E6E6"
type input "#e7e7e7"
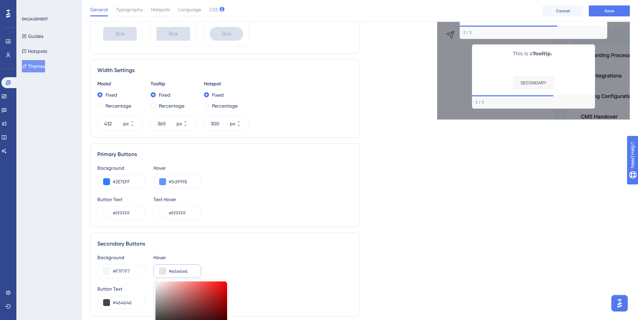
type input "#E7E7E7"
click at [155, 286] on div at bounding box center [155, 287] width 1 height 2
click at [481, 186] on div "Live Preview Header 1 is the first one Header 2 is the cool one Header 3 is the…" at bounding box center [495, 109] width 270 height 572
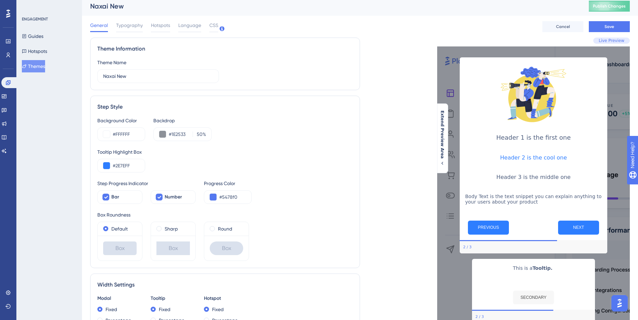
scroll to position [0, 0]
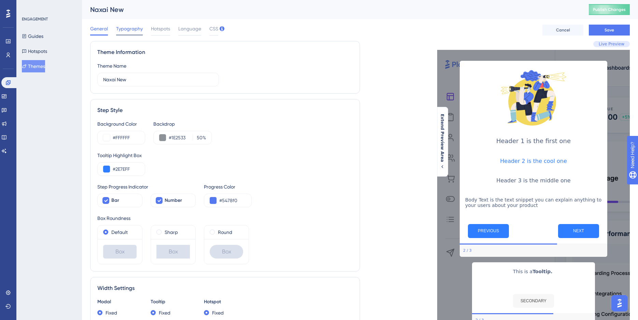
click at [132, 33] on div "Typography" at bounding box center [129, 30] width 27 height 11
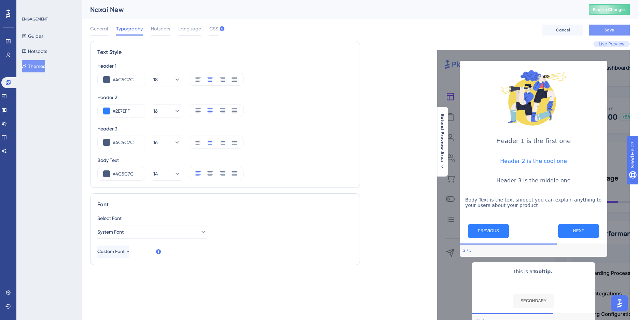
click at [620, 33] on button "Save" at bounding box center [609, 30] width 41 height 11
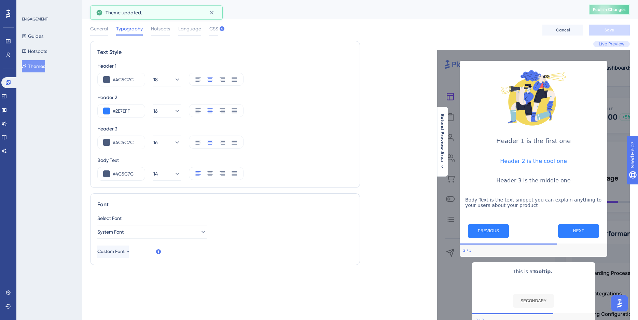
click at [618, 11] on span "Publish Changes" at bounding box center [609, 9] width 33 height 5
click at [47, 51] on button "Hotspots" at bounding box center [34, 51] width 25 height 12
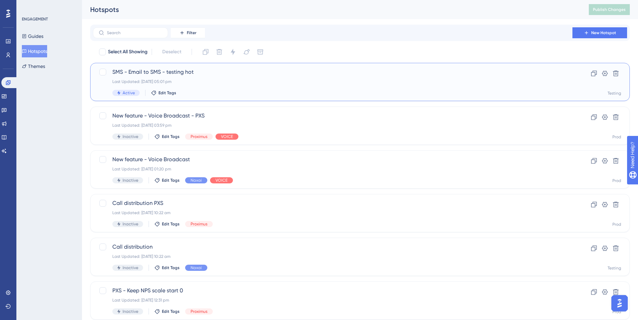
click at [222, 86] on div "SMS - Email to SMS - testing hot Last Updated: 22 Aug 2025 05:01 pm Active Edit…" at bounding box center [332, 82] width 440 height 28
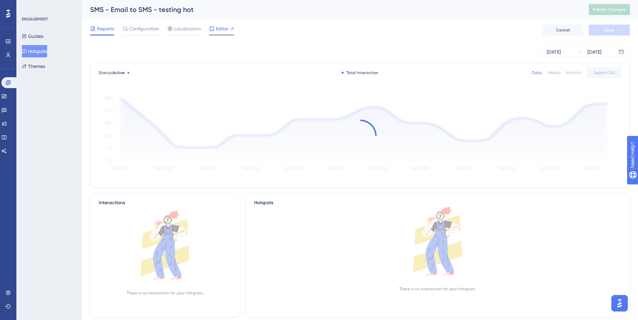
click at [226, 30] on span "Editor" at bounding box center [222, 29] width 13 height 8
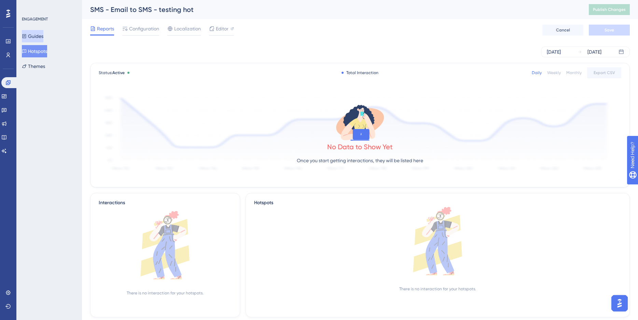
click at [40, 39] on button "Guides" at bounding box center [33, 36] width 22 height 12
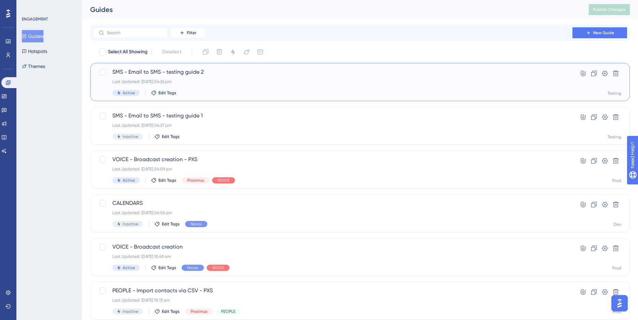
click at [202, 94] on div "Active Edit Tags" at bounding box center [332, 93] width 440 height 6
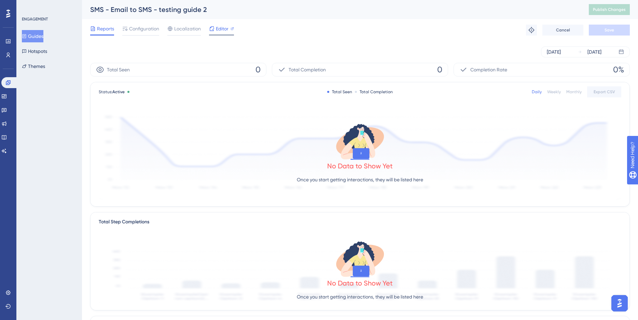
click at [224, 28] on span "Editor" at bounding box center [222, 29] width 13 height 8
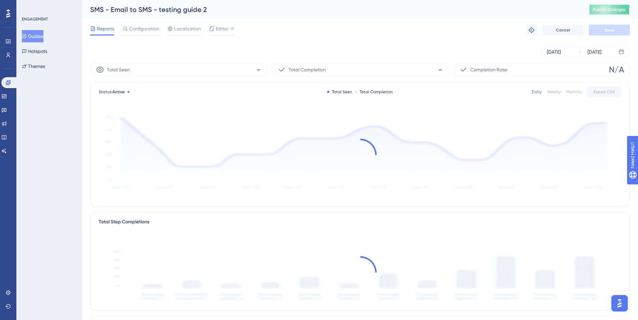
click at [609, 8] on span "Publish Changes" at bounding box center [609, 9] width 33 height 5
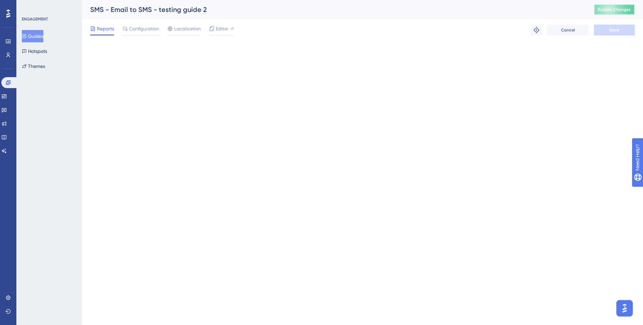
click at [625, 11] on span "Publish Changes" at bounding box center [614, 9] width 33 height 5
click at [626, 13] on button "Publish Changes" at bounding box center [614, 9] width 41 height 11
